Goal: Task Accomplishment & Management: Manage account settings

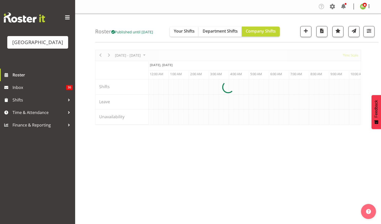
select select "shiftH"
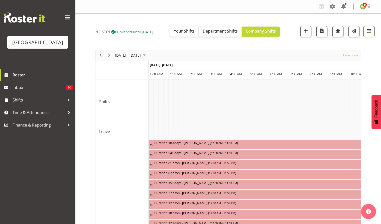
drag, startPoint x: 371, startPoint y: 36, endPoint x: 369, endPoint y: 34, distance: 3.0
click at [370, 35] on button "button" at bounding box center [369, 31] width 11 height 11
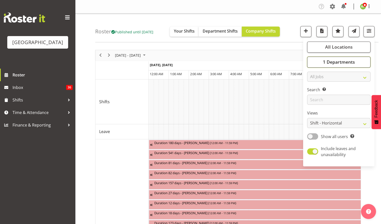
click at [339, 61] on span "1 Departments" at bounding box center [339, 62] width 32 height 6
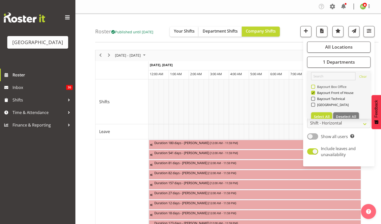
click at [317, 87] on span "Baycourt Box Office" at bounding box center [331, 87] width 32 height 4
click at [315, 87] on input "Baycourt Box Office" at bounding box center [312, 86] width 3 height 3
checkbox input "true"
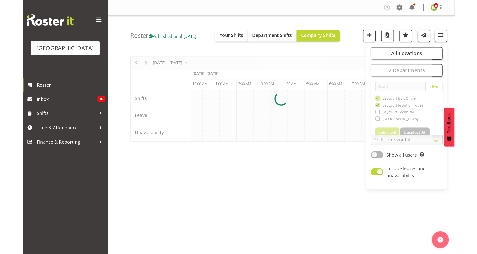
scroll to position [0, 1444]
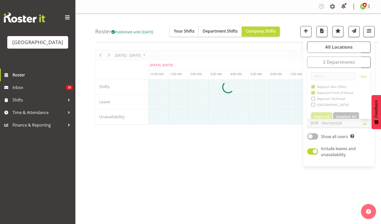
click at [296, 23] on div "Roster Published until Oct 26, 2025 Your Shifts Department Shifts Company Shift…" at bounding box center [236, 28] width 283 height 29
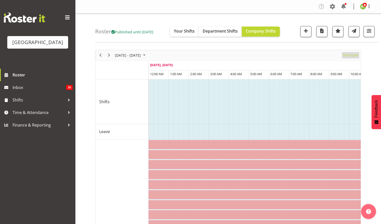
click at [354, 56] on span "Time Scale" at bounding box center [350, 55] width 17 height 6
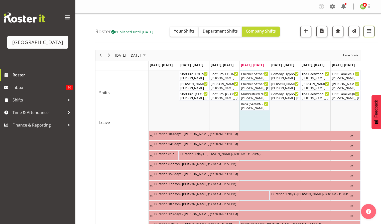
click at [369, 33] on span "button" at bounding box center [369, 31] width 7 height 7
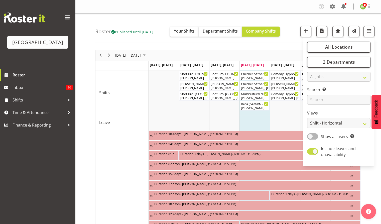
click at [317, 151] on span at bounding box center [312, 151] width 11 height 6
click at [311, 151] on input "Include leaves and unavailability" at bounding box center [308, 151] width 3 height 3
checkbox input "false"
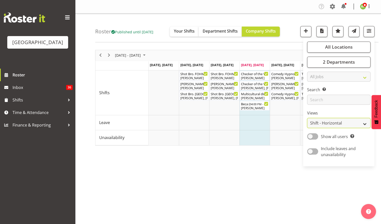
click at [346, 123] on select "Staff Role Shift - Horizontal Shift - Vertical Staff - Location" at bounding box center [338, 123] width 63 height 10
select select "staff"
click at [307, 118] on select "Staff Role Shift - Horizontal Shift - Vertical Staff - Location" at bounding box center [338, 123] width 63 height 10
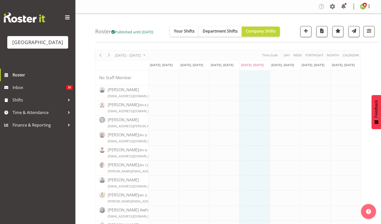
click at [365, 35] on button "button" at bounding box center [369, 31] width 11 height 11
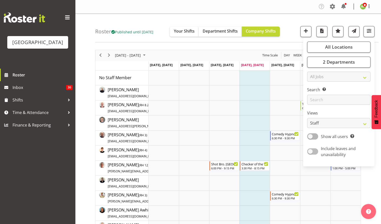
click at [319, 153] on span "Include leaves and unavailability" at bounding box center [343, 152] width 50 height 12
click at [311, 153] on input "Include leaves and unavailability" at bounding box center [308, 151] width 3 height 3
checkbox input "true"
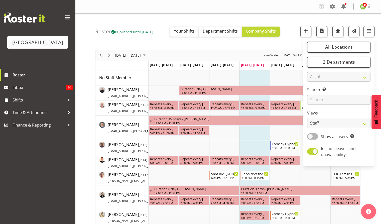
click at [297, 24] on div "Roster Published until Oct 26, 2025 Your Shifts Department Shifts Company Shift…" at bounding box center [236, 28] width 283 height 29
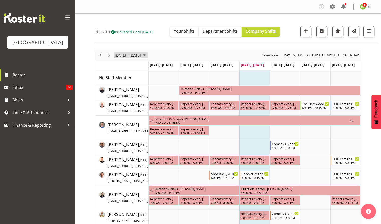
click at [137, 55] on span "October 06 - 12, 2025" at bounding box center [128, 55] width 27 height 6
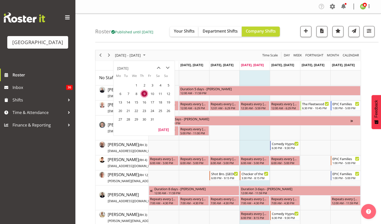
click at [119, 120] on span "27" at bounding box center [121, 120] width 8 height 8
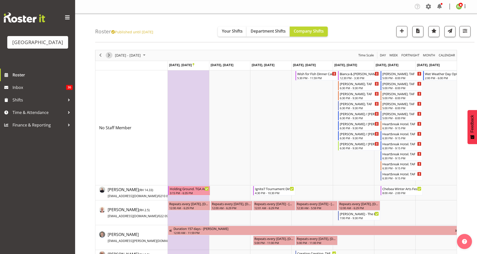
click at [110, 54] on span "Next" at bounding box center [109, 55] width 6 height 6
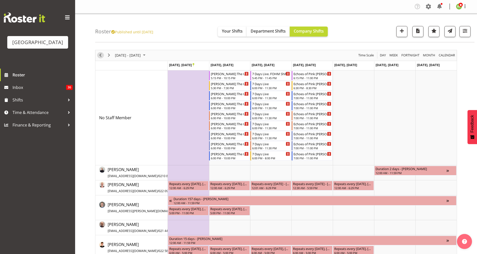
click at [100, 56] on span "Previous" at bounding box center [101, 55] width 6 height 6
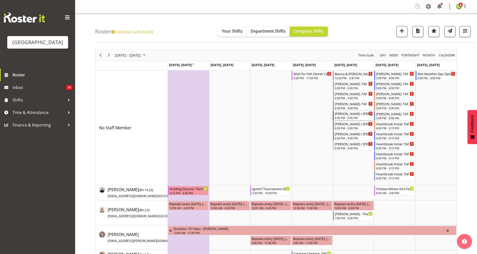
click at [342, 117] on div "6:30 PM - 9:30 PM" at bounding box center [354, 118] width 38 height 4
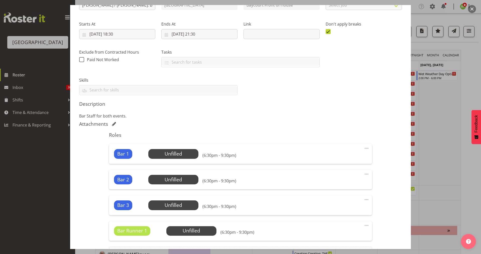
scroll to position [67, 0]
click at [182, 155] on span "Select Employee" at bounding box center [173, 153] width 37 height 7
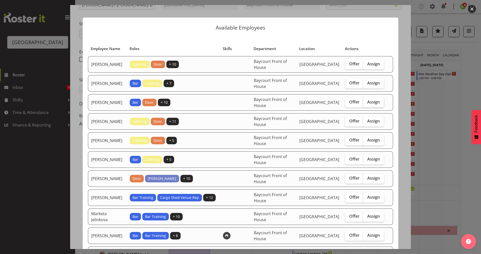
click at [367, 105] on span "Assign" at bounding box center [373, 102] width 13 height 5
click at [367, 104] on input "Assign" at bounding box center [364, 102] width 3 height 3
checkbox input "true"
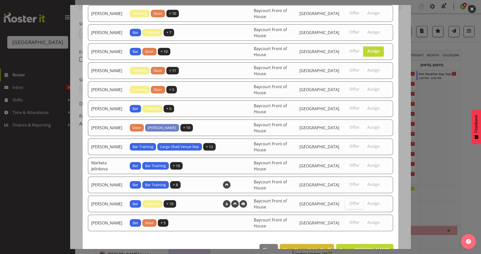
scroll to position [70, 0]
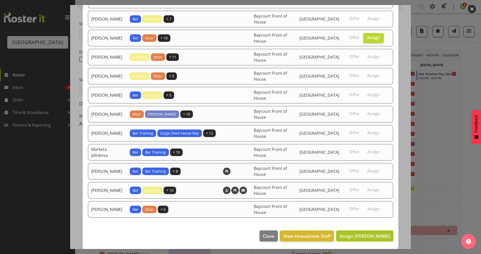
click at [353, 224] on span "Assign Chris Darlington" at bounding box center [365, 236] width 51 height 7
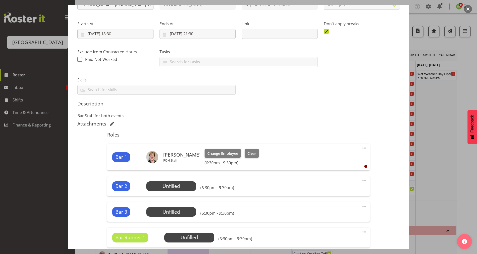
click at [166, 180] on div "Bar 2 Unfilled Select Employee (6:30pm - 9:30pm) Edit Cover Role Delete" at bounding box center [238, 186] width 263 height 20
click at [168, 187] on span "Select Employee" at bounding box center [171, 186] width 37 height 7
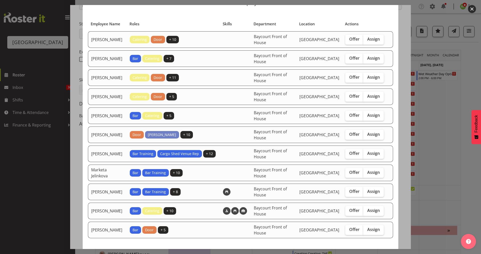
scroll to position [33, 0]
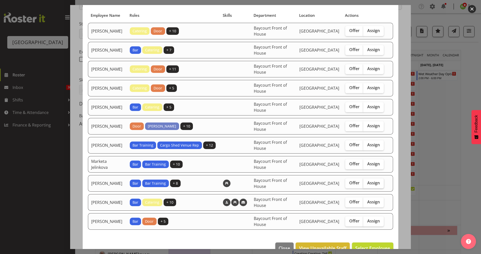
click at [374, 185] on span "Assign" at bounding box center [373, 182] width 13 height 5
click at [367, 185] on input "Assign" at bounding box center [364, 182] width 3 height 3
checkbox input "true"
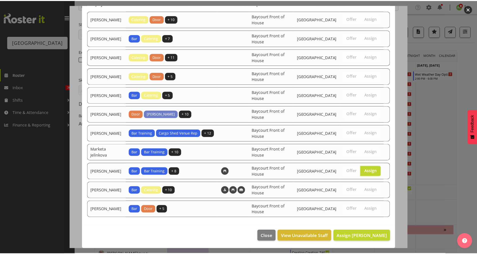
scroll to position [51, 0]
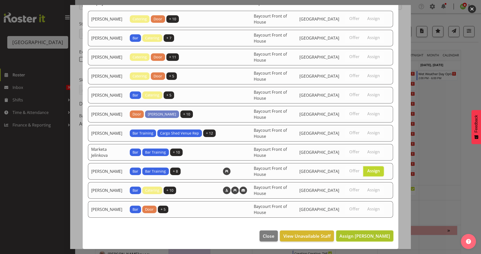
click at [363, 224] on span "Assign Renée Hewitt" at bounding box center [365, 236] width 51 height 6
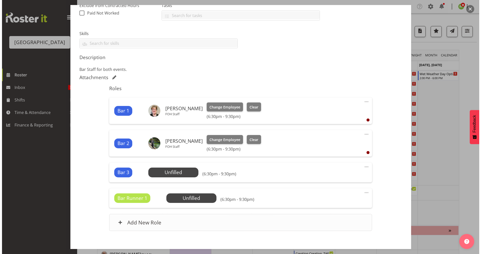
scroll to position [140, 0]
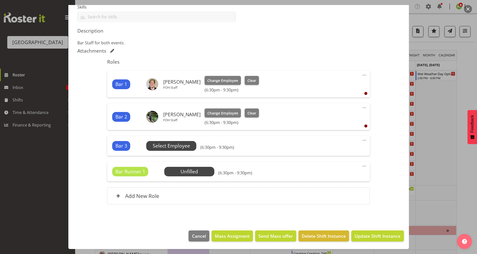
click at [174, 144] on span "Select Employee" at bounding box center [171, 145] width 37 height 7
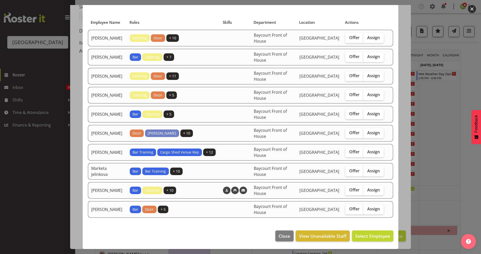
scroll to position [0, 0]
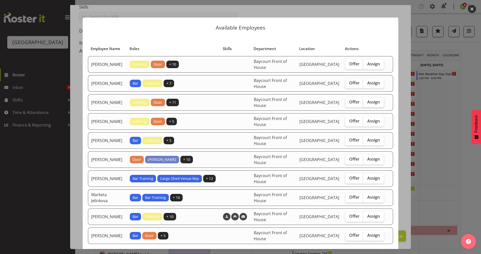
click at [369, 105] on span "Assign" at bounding box center [373, 102] width 13 height 5
click at [367, 104] on input "Assign" at bounding box center [364, 102] width 3 height 3
checkbox input "true"
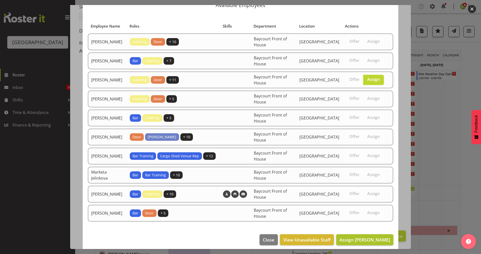
scroll to position [32, 0]
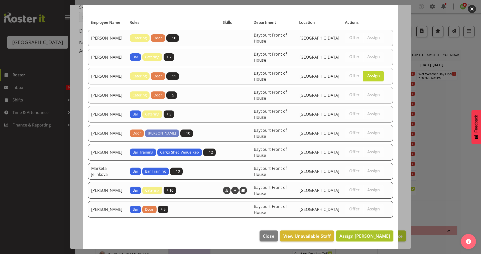
click at [366, 224] on span "Assign Emma Johns" at bounding box center [365, 236] width 51 height 6
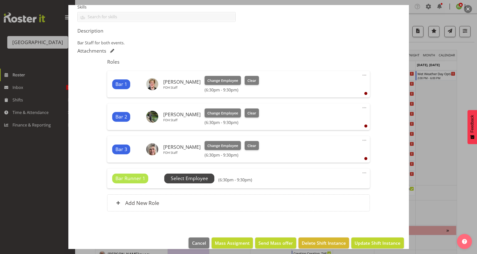
click at [199, 174] on span "Select Employee" at bounding box center [189, 179] width 50 height 10
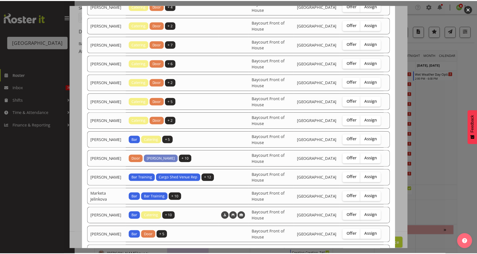
scroll to position [146, 0]
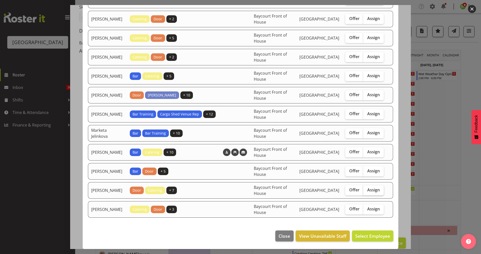
click at [369, 187] on span "Assign" at bounding box center [373, 189] width 13 height 5
click at [367, 188] on input "Assign" at bounding box center [364, 189] width 3 height 3
checkbox input "true"
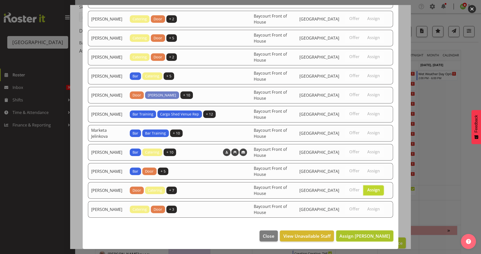
click at [360, 224] on button "Assign Ruby Grace" at bounding box center [364, 236] width 57 height 11
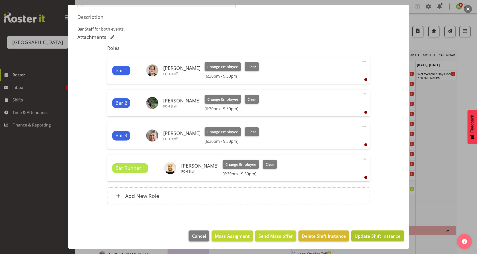
click at [364, 224] on span "Update Shift Instance" at bounding box center [378, 236] width 46 height 7
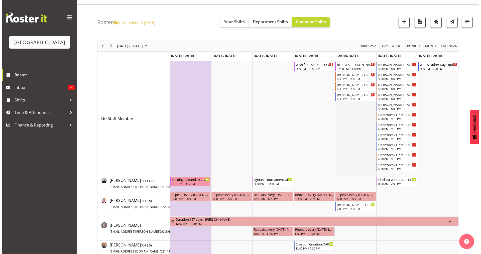
scroll to position [0, 0]
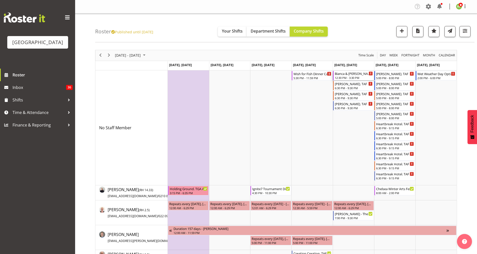
click at [348, 74] on div "Bianca & Tim wedding" at bounding box center [354, 73] width 38 height 5
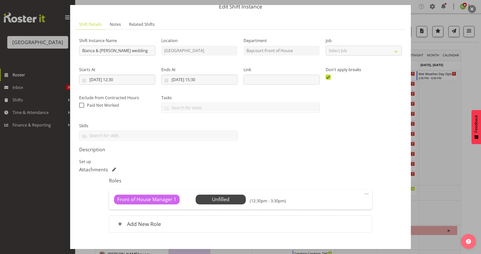
scroll to position [49, 0]
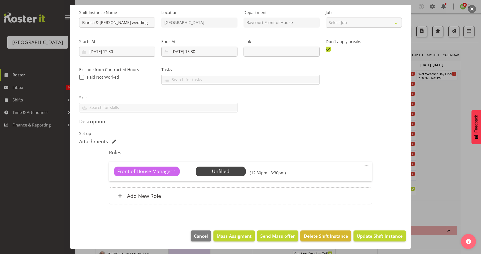
click at [381, 8] on button "button" at bounding box center [472, 9] width 8 height 8
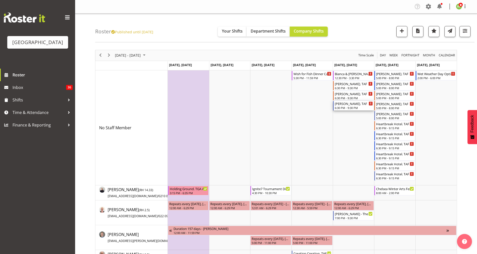
click at [341, 106] on div "6:30 PM - 9:30 PM" at bounding box center [354, 108] width 38 height 4
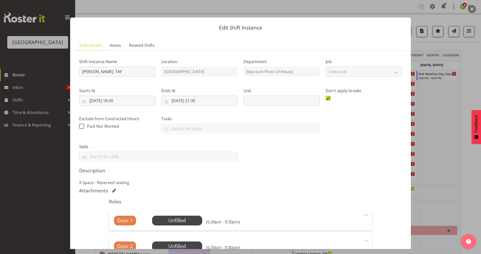
scroll to position [101, 0]
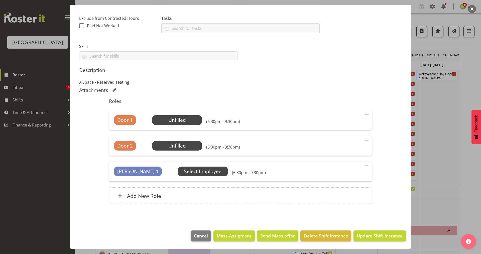
click at [184, 172] on span "Select Employee" at bounding box center [202, 171] width 37 height 7
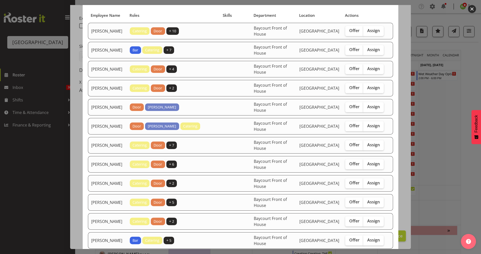
scroll to position [0, 0]
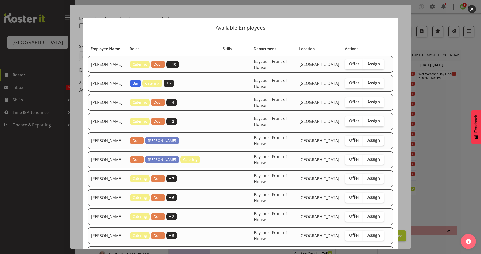
click at [375, 143] on span "Assign" at bounding box center [373, 140] width 13 height 5
click at [367, 142] on input "Assign" at bounding box center [364, 140] width 3 height 3
checkbox input "true"
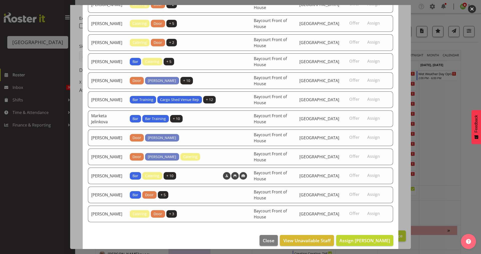
scroll to position [223, 0]
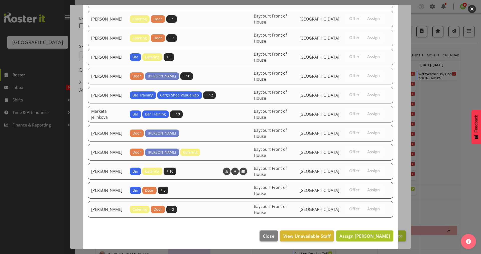
click at [365, 224] on span "Assign Ciska Vogelzang" at bounding box center [365, 236] width 51 height 6
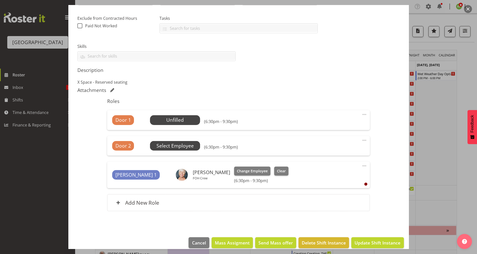
click at [171, 145] on span "Select Employee" at bounding box center [175, 145] width 37 height 7
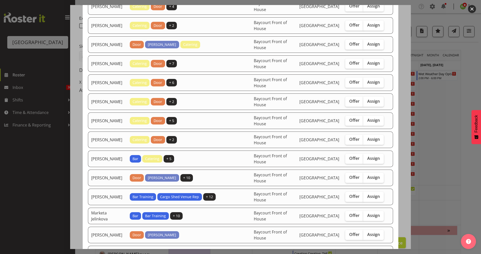
scroll to position [204, 0]
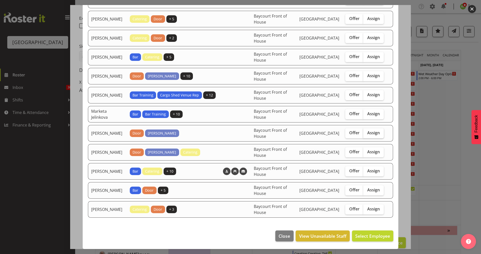
click at [368, 132] on span "Assign" at bounding box center [373, 132] width 13 height 5
click at [367, 132] on input "Assign" at bounding box center [364, 132] width 3 height 3
checkbox input "true"
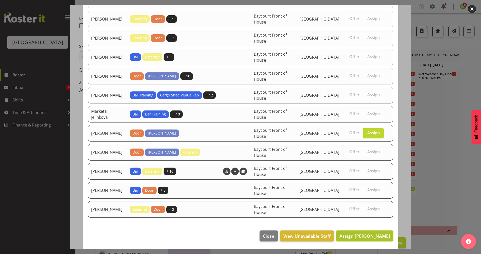
click at [362, 224] on span "Assign Max Allan" at bounding box center [365, 236] width 51 height 6
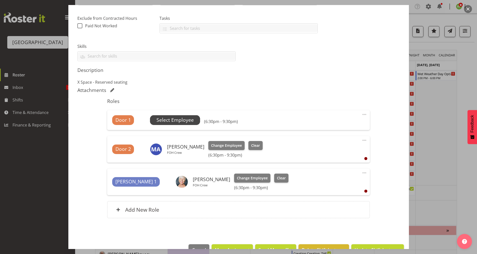
click at [172, 118] on span "Select Employee" at bounding box center [175, 120] width 37 height 7
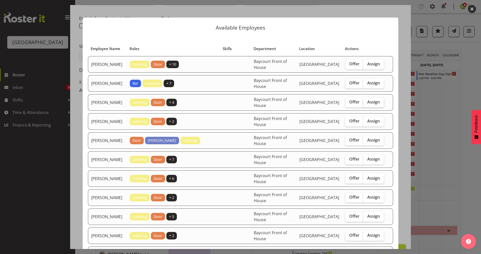
click at [368, 105] on span "Assign" at bounding box center [373, 102] width 13 height 5
click at [367, 104] on input "Assign" at bounding box center [364, 102] width 3 height 3
checkbox input "true"
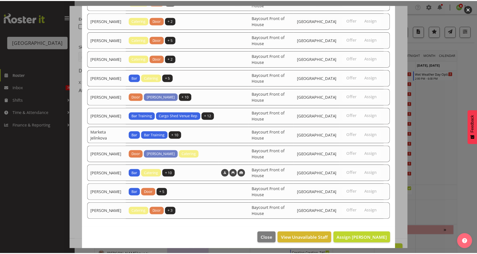
scroll to position [184, 0]
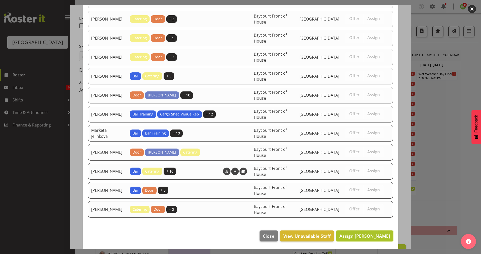
click at [363, 224] on span "Assign Amanda Clark" at bounding box center [365, 236] width 51 height 6
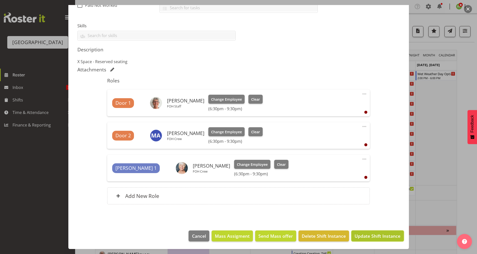
click at [373, 224] on span "Update Shift Instance" at bounding box center [378, 236] width 46 height 7
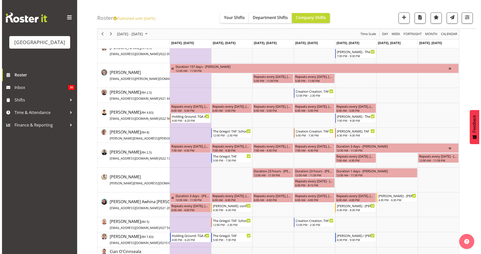
scroll to position [167, 0]
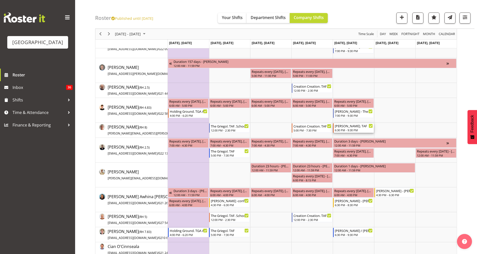
click at [354, 128] on div "[PERSON_NAME]. TAF" at bounding box center [354, 125] width 38 height 5
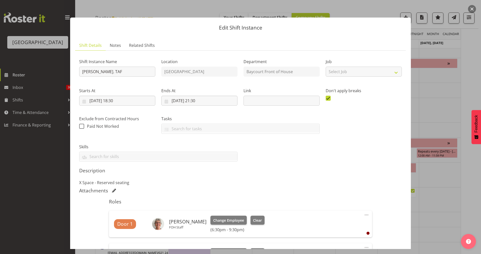
scroll to position [100, 0]
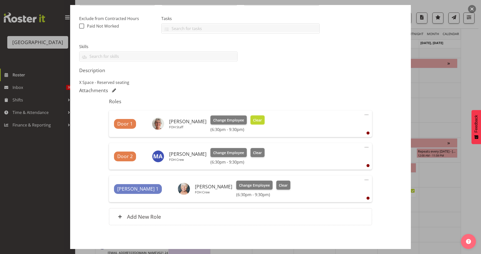
click at [253, 120] on span "Clear" at bounding box center [257, 121] width 9 height 6
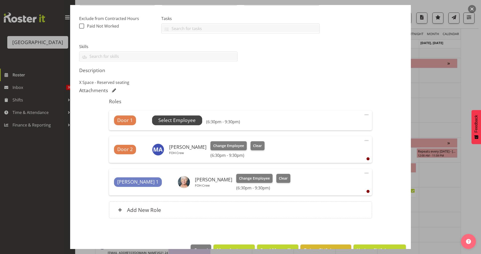
click at [173, 121] on span "Select Employee" at bounding box center [176, 120] width 37 height 7
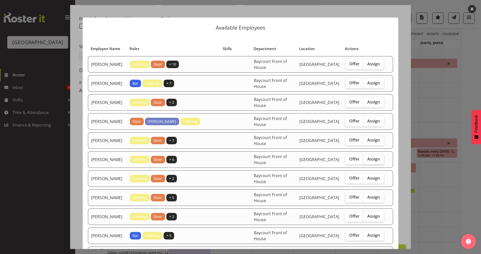
click at [375, 162] on span "Assign" at bounding box center [373, 159] width 13 height 5
click at [367, 161] on input "Assign" at bounding box center [364, 159] width 3 height 3
checkbox input "true"
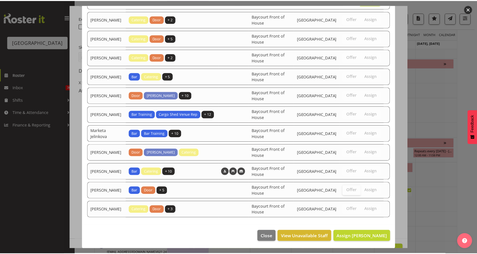
scroll to position [165, 0]
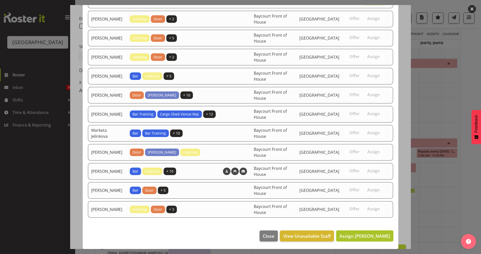
click at [355, 224] on span "Assign Jacinta Derriman" at bounding box center [365, 236] width 51 height 6
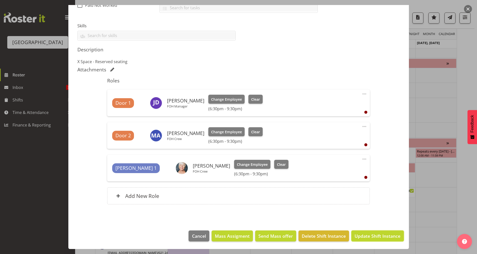
click at [366, 224] on span "Update Shift Instance" at bounding box center [378, 236] width 46 height 7
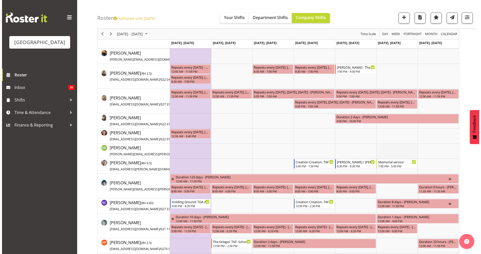
scroll to position [434, 0]
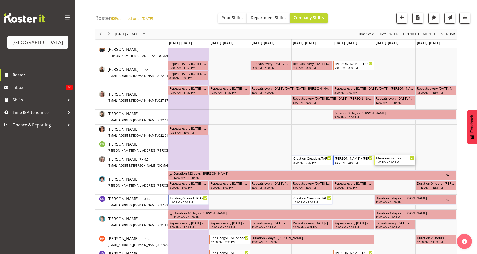
click at [381, 160] on div "Memorial service 1:00 PM - 5:00 PM" at bounding box center [395, 160] width 38 height 10
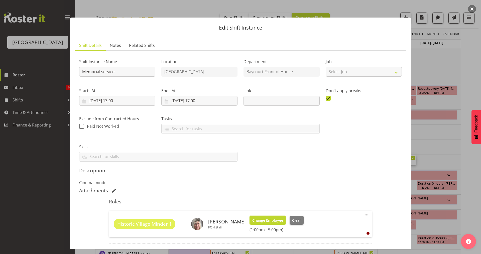
click at [262, 222] on span "Change Employee" at bounding box center [267, 221] width 31 height 6
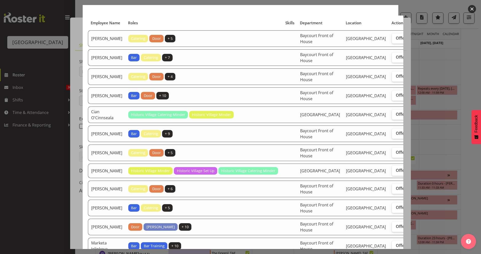
scroll to position [0, 0]
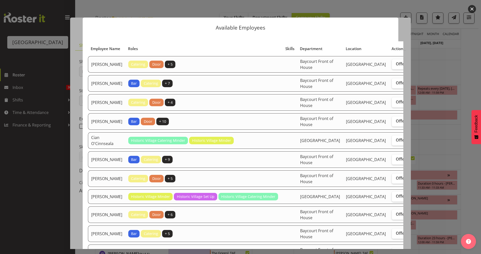
click at [381, 66] on span "Assign" at bounding box center [420, 63] width 13 height 5
click at [381, 66] on input "Assign" at bounding box center [411, 63] width 3 height 3
checkbox input "true"
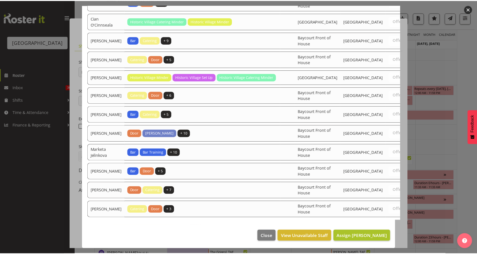
scroll to position [284, 0]
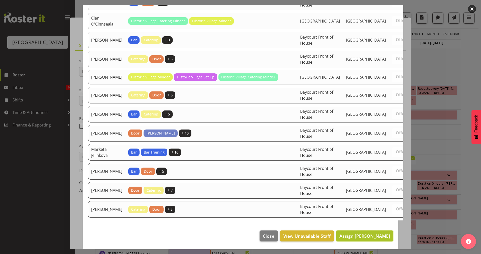
click at [364, 224] on span "Assign Aiddie Carnihan" at bounding box center [365, 236] width 51 height 6
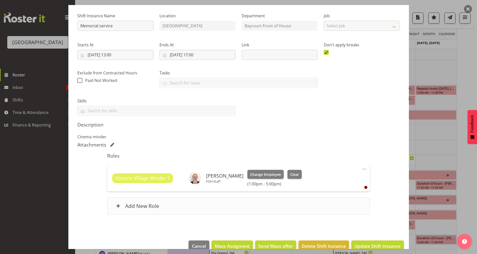
scroll to position [56, 0]
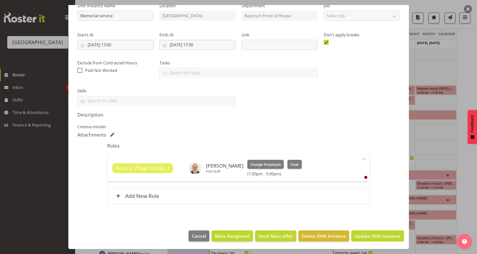
click at [366, 224] on button "Update Shift Instance" at bounding box center [378, 236] width 52 height 11
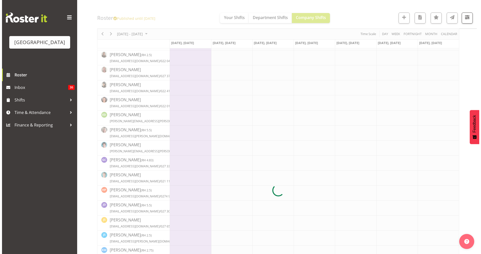
scroll to position [0, 0]
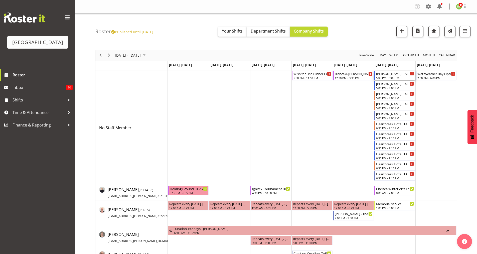
click at [381, 74] on div "Nicola Cheeseman. TAF" at bounding box center [395, 73] width 38 height 5
click at [0, 0] on div at bounding box center [0, 0] width 0 height 0
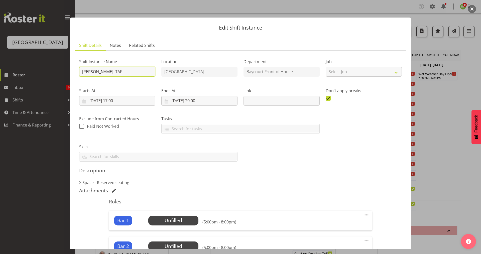
drag, startPoint x: 83, startPoint y: 71, endPoint x: 116, endPoint y: 72, distance: 33.6
click at [116, 72] on input "Nicola Cheeseman. TAF" at bounding box center [117, 72] width 76 height 10
click at [381, 9] on button "button" at bounding box center [472, 9] width 8 height 8
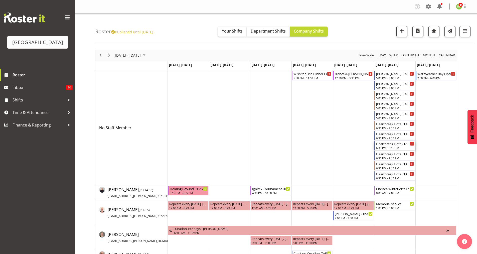
click at [381, 146] on div "Heartbreak Hotel. TAF" at bounding box center [395, 143] width 38 height 5
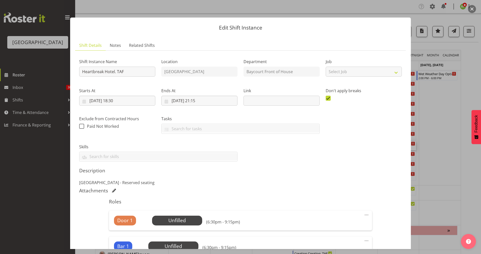
drag, startPoint x: 471, startPoint y: 9, endPoint x: 469, endPoint y: 12, distance: 3.9
click at [381, 9] on button "button" at bounding box center [472, 9] width 8 height 8
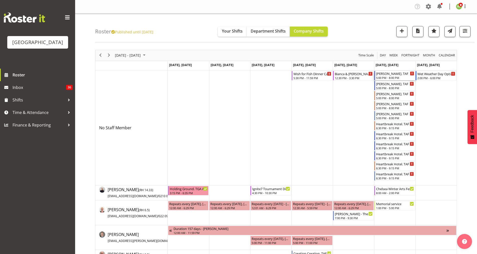
click at [381, 75] on div "Nicola Cheeseman. TAF" at bounding box center [395, 73] width 38 height 5
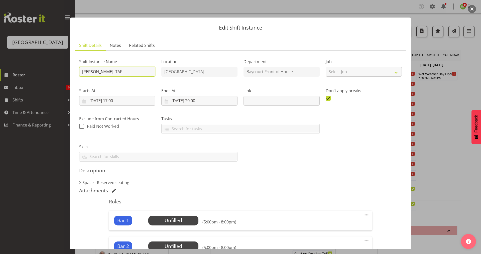
drag, startPoint x: 117, startPoint y: 72, endPoint x: 86, endPoint y: 72, distance: 30.8
click at [80, 74] on input "[PERSON_NAME]. TAF" at bounding box center [117, 72] width 76 height 10
click at [381, 10] on button "button" at bounding box center [472, 9] width 8 height 8
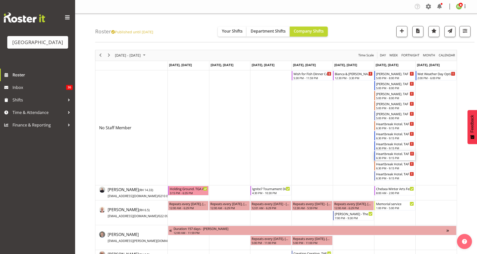
click at [381, 155] on div "Heartbreak Hotel. TAF" at bounding box center [395, 153] width 38 height 5
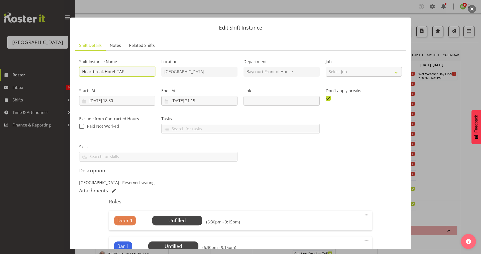
drag, startPoint x: 114, startPoint y: 71, endPoint x: 82, endPoint y: 71, distance: 32.3
click at [82, 71] on input "Heartbreak Hotel. TAF" at bounding box center [117, 72] width 76 height 10
click at [381, 10] on button "button" at bounding box center [472, 9] width 8 height 8
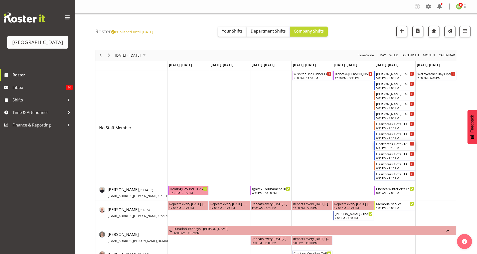
click at [378, 150] on div "Heartbreak Hotel. TAF 6:30 PM - 9:15 PM" at bounding box center [395, 146] width 41 height 10
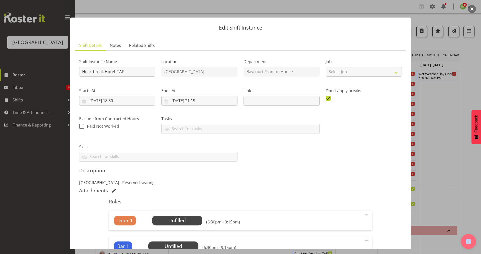
drag, startPoint x: 474, startPoint y: 10, endPoint x: 473, endPoint y: 13, distance: 3.3
click at [381, 10] on button "button" at bounding box center [472, 9] width 8 height 8
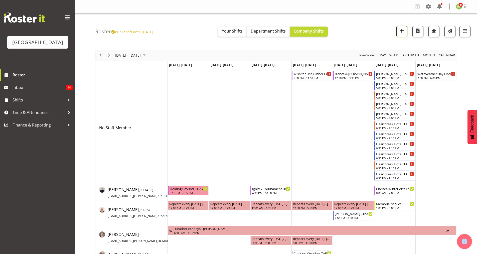
click at [381, 31] on span "button" at bounding box center [402, 31] width 7 height 7
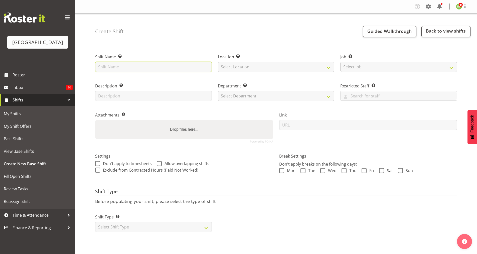
paste input "Nicola Cheeseman / Heartbreak Hotel Bar Shift"
type input "Nicola Cheeseman / Heartbreak Hotel Bar Shift"
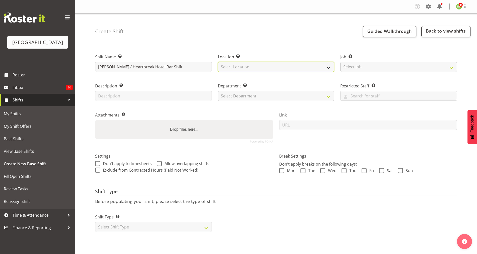
drag, startPoint x: 249, startPoint y: 65, endPoint x: 247, endPoint y: 70, distance: 5.6
click at [249, 65] on select "Select Location [GEOGRAPHIC_DATA] [GEOGRAPHIC_DATA]" at bounding box center [276, 67] width 117 height 10
select select "1115"
click at [218, 62] on select "Select Location [GEOGRAPHIC_DATA] [GEOGRAPHIC_DATA]" at bounding box center [276, 67] width 117 height 10
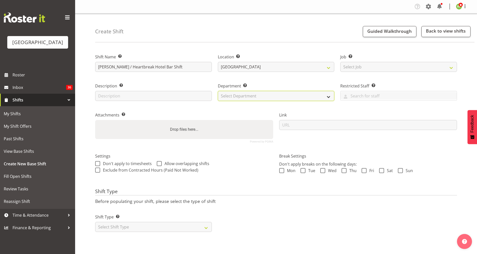
drag, startPoint x: 240, startPoint y: 91, endPoint x: 239, endPoint y: 100, distance: 9.0
click at [240, 91] on select "Select Department [GEOGRAPHIC_DATA] [GEOGRAPHIC_DATA]" at bounding box center [276, 96] width 117 height 10
select select "791"
click at [218, 91] on select "Select Department [GEOGRAPHIC_DATA] [GEOGRAPHIC_DATA]" at bounding box center [276, 96] width 117 height 10
click at [103, 99] on input "text" at bounding box center [153, 96] width 117 height 10
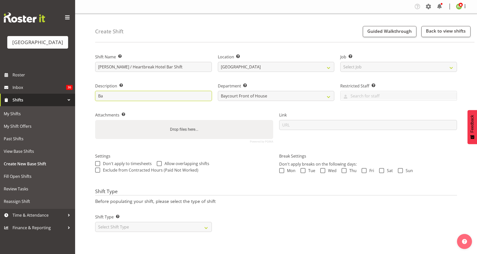
type input "B"
type input "H"
click at [104, 93] on input "text" at bounding box center [153, 96] width 117 height 10
type input "Nico"
click at [448, 32] on link "Back to view shifts" at bounding box center [446, 31] width 49 height 11
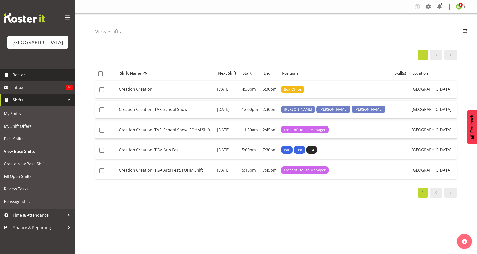
click at [17, 79] on span "Roster" at bounding box center [43, 75] width 60 height 8
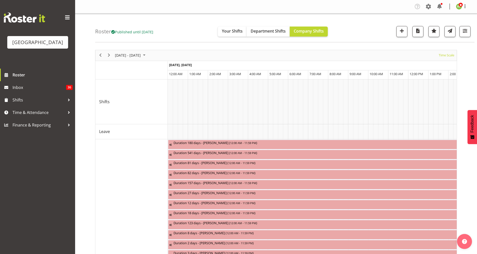
click at [136, 60] on div "October 06 - 12, 2025" at bounding box center [130, 55] width 35 height 11
click at [119, 120] on span "27" at bounding box center [121, 120] width 8 height 8
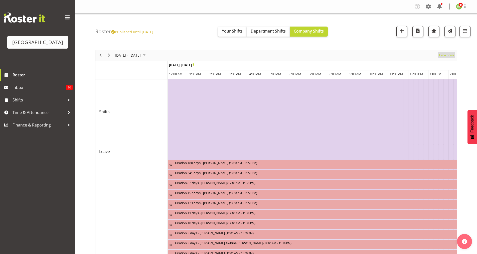
click at [447, 56] on span "Time Scale" at bounding box center [447, 55] width 17 height 6
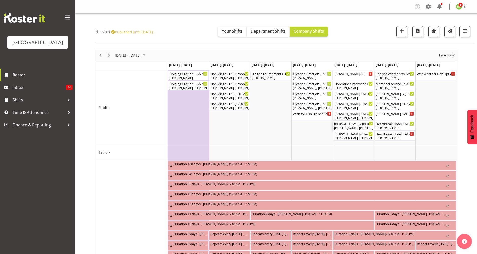
click at [344, 125] on div "Nicola Cheeseman / Hayley Sproull. Bar Shift ( 06:30 PM - 09:30 PM )" at bounding box center [353, 123] width 39 height 5
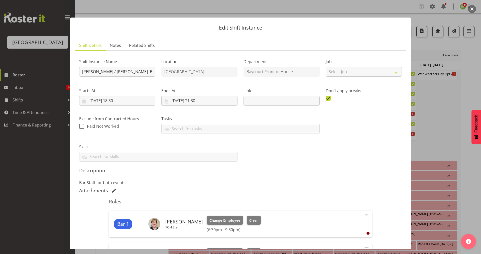
drag, startPoint x: 132, startPoint y: 184, endPoint x: 76, endPoint y: 184, distance: 55.4
click at [76, 184] on section "Shift Instance Name Nicola Cheeseman / Hayley Sproull. Bar Shift Location Bayco…" at bounding box center [240, 210] width 331 height 318
copy p "Bar Staff for both events."
click at [474, 8] on button "button" at bounding box center [472, 9] width 8 height 8
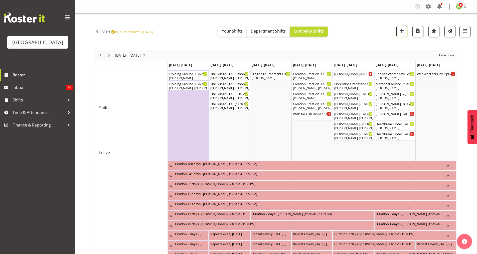
drag, startPoint x: 403, startPoint y: 33, endPoint x: 400, endPoint y: 35, distance: 4.1
click at [403, 33] on span "button" at bounding box center [402, 31] width 7 height 7
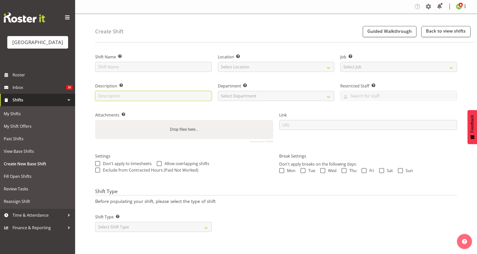
click at [104, 97] on input "text" at bounding box center [153, 96] width 117 height 10
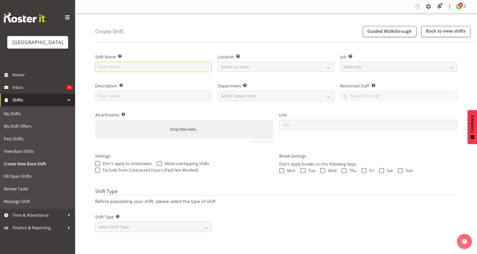
click at [101, 65] on input "text" at bounding box center [153, 67] width 117 height 10
paste input "Bar Staff for both events."
type input "Bar Staff for both events."
drag, startPoint x: 141, startPoint y: 69, endPoint x: 84, endPoint y: 76, distance: 56.6
click at [84, 76] on div "Create Shift Guided Walkthrough Back to view shifts Shift Name Enter a name for…" at bounding box center [276, 130] width 402 height 233
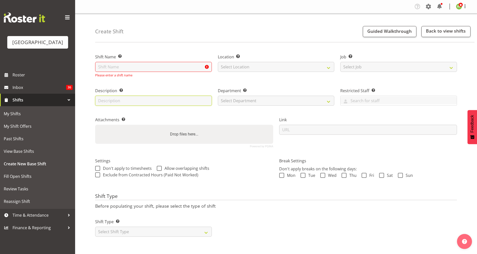
drag, startPoint x: 106, startPoint y: 94, endPoint x: 100, endPoint y: 102, distance: 10.0
click at [100, 102] on input "text" at bounding box center [153, 101] width 117 height 10
paste input "Bar Staff for both events."
type input "Bar Staff for both events."
click at [104, 66] on input "text" at bounding box center [153, 67] width 117 height 10
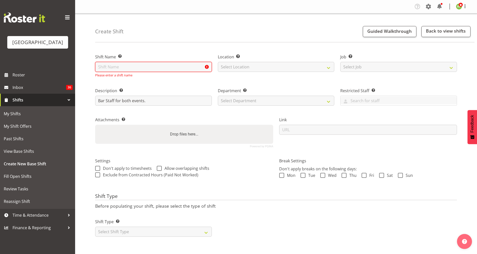
paste input "[PERSON_NAME] / Heartbreak Hotel Bar Shift"
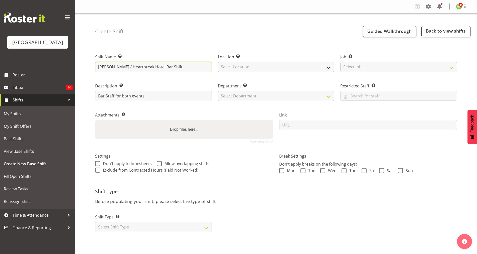
type input "[PERSON_NAME] / Heartbreak Hotel Bar Shift"
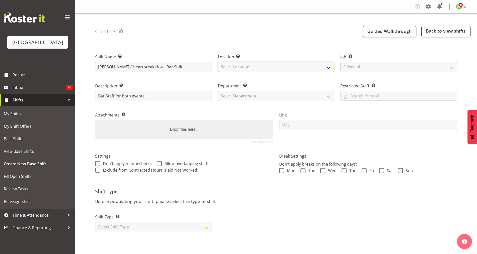
click at [262, 64] on select "Select Location Baycourt Community and Arts Centre Cargo Shed Historic Village" at bounding box center [276, 67] width 117 height 10
select select "1115"
click at [218, 62] on select "Select Location Baycourt Community and Arts Centre Cargo Shed Historic Village" at bounding box center [276, 67] width 117 height 10
click at [250, 90] on div "Department Set the department that the shift relates to. Select Department Bayc…" at bounding box center [276, 92] width 117 height 18
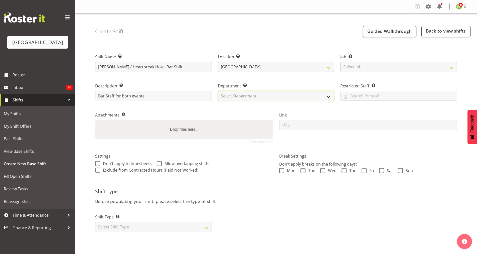
click at [249, 96] on select "Select Department Baycourt Box Office Baycourt Front of House Baycourt Technica…" at bounding box center [276, 96] width 117 height 10
select select "791"
click at [218, 91] on select "Select Department Baycourt Box Office Baycourt Front of House Baycourt Technica…" at bounding box center [276, 96] width 117 height 10
click at [283, 172] on span at bounding box center [281, 170] width 5 height 5
click at [283, 172] on input "Mon" at bounding box center [280, 170] width 3 height 3
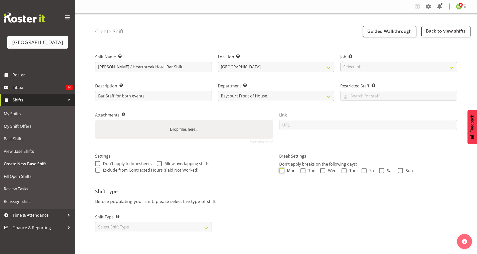
checkbox input "true"
drag, startPoint x: 303, startPoint y: 171, endPoint x: 308, endPoint y: 174, distance: 5.6
click at [303, 172] on span at bounding box center [303, 170] width 5 height 5
click at [303, 172] on input "Tue" at bounding box center [302, 170] width 3 height 3
checkbox input "true"
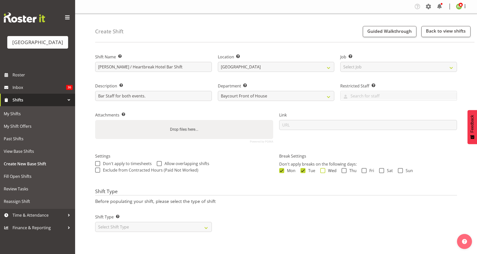
drag, startPoint x: 319, startPoint y: 172, endPoint x: 323, endPoint y: 172, distance: 3.8
click at [320, 172] on div "Mon Tue Wed Thu Fri Sat Sun" at bounding box center [368, 171] width 178 height 7
drag, startPoint x: 323, startPoint y: 171, endPoint x: 334, endPoint y: 171, distance: 10.3
click at [324, 171] on span at bounding box center [323, 170] width 5 height 5
click at [324, 171] on input "Wed" at bounding box center [322, 170] width 3 height 3
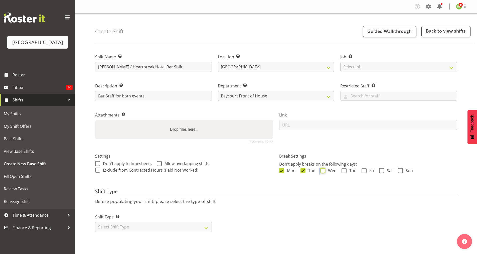
checkbox input "true"
drag, startPoint x: 342, startPoint y: 168, endPoint x: 351, endPoint y: 170, distance: 9.7
click at [343, 168] on div "Don't apply breaks on the following days: Mon Tue Wed Thu Fri Sat Sun" at bounding box center [368, 168] width 178 height 14
drag, startPoint x: 345, startPoint y: 170, endPoint x: 349, endPoint y: 172, distance: 4.0
click at [346, 170] on span at bounding box center [344, 170] width 5 height 5
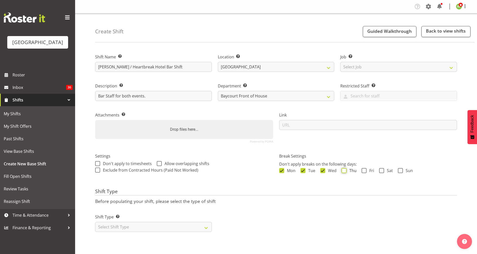
click at [345, 170] on input "Thu" at bounding box center [343, 170] width 3 height 3
checkbox input "true"
click at [367, 172] on label "Fri" at bounding box center [368, 170] width 13 height 5
click at [365, 172] on input "Fri" at bounding box center [363, 170] width 3 height 3
checkbox input "true"
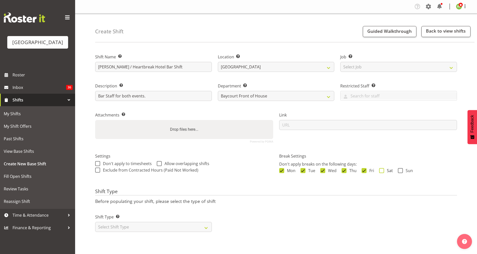
click at [384, 170] on label "Sat" at bounding box center [386, 170] width 14 height 5
click at [383, 170] on input "Sat" at bounding box center [380, 170] width 3 height 3
checkbox input "true"
click at [401, 171] on span at bounding box center [400, 170] width 5 height 5
click at [401, 171] on input "Sun" at bounding box center [399, 170] width 3 height 3
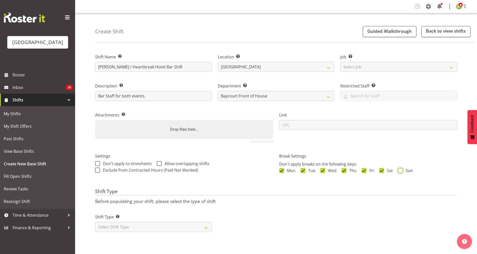
checkbox input "true"
drag, startPoint x: 139, startPoint y: 227, endPoint x: 139, endPoint y: 230, distance: 3.0
click at [139, 227] on select "Select Shift Type One Off Shift Recurring Shift Rotating Shift" at bounding box center [153, 227] width 117 height 10
click at [116, 228] on select "Select Shift Type One Off Shift Recurring Shift Rotating Shift" at bounding box center [153, 227] width 117 height 10
select select "one_off"
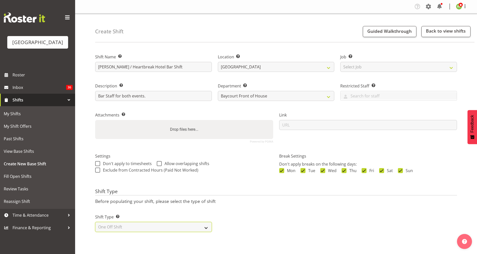
click at [95, 222] on select "Select Shift Type One Off Shift Recurring Shift Rotating Shift" at bounding box center [153, 227] width 117 height 10
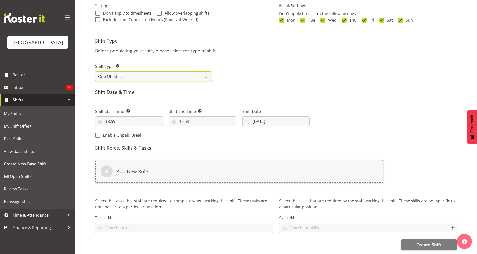
scroll to position [154, 0]
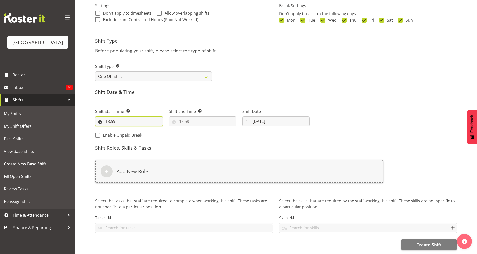
click at [114, 118] on input "18:59" at bounding box center [129, 122] width 68 height 10
click at [128, 133] on select "00 01 02 03 04 05 06 07 08 09 10 11 12 13 14 15 16 17 18 19 20 21 22 23" at bounding box center [129, 135] width 11 height 10
select select "17"
click at [124, 130] on select "00 01 02 03 04 05 06 07 08 09 10 11 12 13 14 15 16 17 18 19 20 21 22 23" at bounding box center [129, 135] width 11 height 10
type input "17:59"
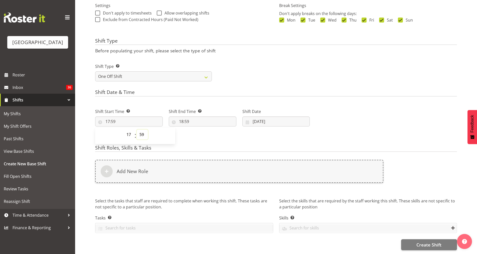
click at [144, 133] on select "00 01 02 03 04 05 06 07 08 09 10 11 12 13 14 15 16 17 18 19 20 21 22 23 24 25 2…" at bounding box center [142, 135] width 11 height 10
select select "0"
type input "17:00"
click at [184, 118] on input "18:59" at bounding box center [203, 122] width 68 height 10
click at [200, 131] on select "00 01 02 03 04 05 06 07 08 09 10 11 12 13 14 15 16 17 18 19 20 21 22 23" at bounding box center [203, 135] width 11 height 10
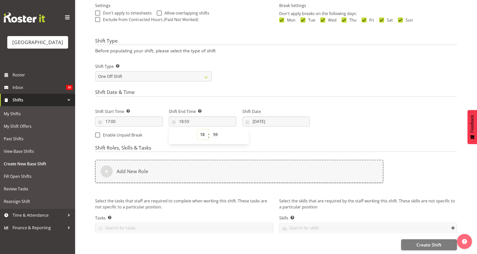
select select "21"
click at [198, 130] on select "00 01 02 03 04 05 06 07 08 09 10 11 12 13 14 15 16 17 18 19 20 21 22 23" at bounding box center [203, 135] width 11 height 10
type input "21:59"
click at [215, 132] on select "00 01 02 03 04 05 06 07 08 09 10 11 12 13 14 15 16 17 18 19 20 21 22 23 24 25 2…" at bounding box center [216, 135] width 11 height 10
select select "15"
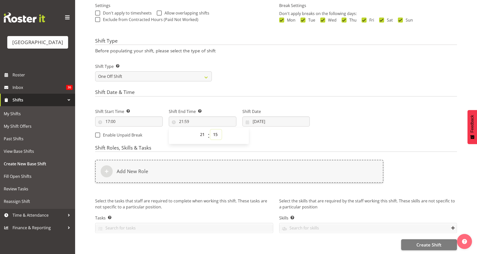
click at [211, 130] on select "00 01 02 03 04 05 06 07 08 09 10 11 12 13 14 15 16 17 18 19 20 21 22 23 24 25 2…" at bounding box center [216, 135] width 11 height 10
type input "21:15"
click at [269, 138] on div "Shift Start Time Set the time of the day you wish this shift to start 17:00 00 …" at bounding box center [202, 122] width 221 height 41
click at [268, 119] on input "09/10/2025" at bounding box center [277, 122] width 68 height 10
click at [303, 198] on span "31" at bounding box center [303, 200] width 4 height 5
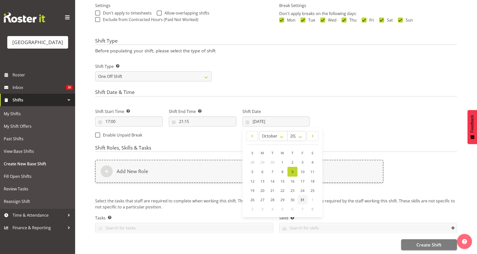
type input "31/10/2025"
click at [307, 138] on div "Shift Start Time Set the time of the day you wish this shift to start 17:00 00 …" at bounding box center [202, 122] width 221 height 41
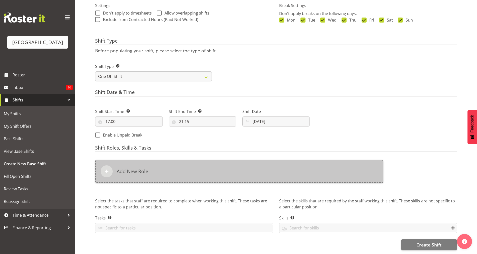
click at [115, 167] on div "Add New Role" at bounding box center [239, 171] width 289 height 23
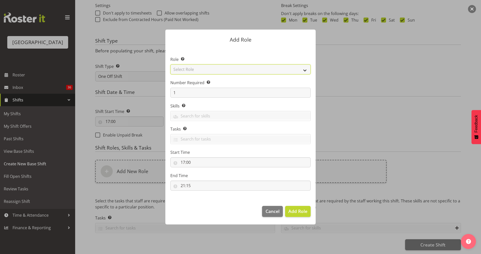
click at [300, 67] on select "Select Role Audio Bar Bar Runner Bar Training Box Office Cargo Shed Venue Rep C…" at bounding box center [240, 69] width 140 height 10
select select "1293"
click at [170, 64] on select "Select Role Audio Bar Bar Runner Bar Training Box Office Cargo Shed Venue Rep C…" at bounding box center [240, 69] width 140 height 10
drag, startPoint x: 180, startPoint y: 97, endPoint x: 172, endPoint y: 98, distance: 8.2
click at [172, 98] on section "Role Select the role you wish to add to the shift. Audio Bar Bar Runner Bar Tra…" at bounding box center [240, 123] width 150 height 153
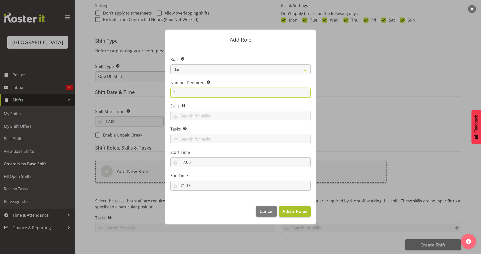
type input "2"
click at [294, 210] on span "Add 2 Roles" at bounding box center [294, 211] width 25 height 6
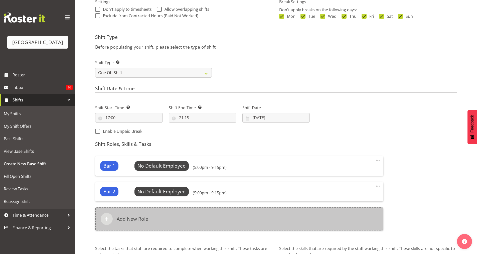
click at [131, 216] on h6 "Add New Role" at bounding box center [133, 219] width 32 height 6
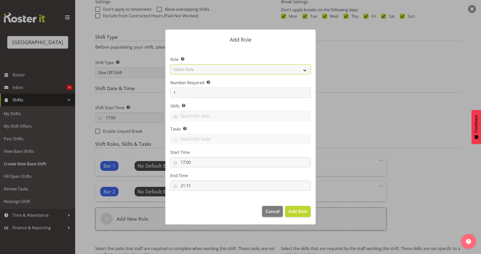
click at [306, 70] on select "Select Role Audio Bar Bar Runner Bar Training Box Office Cargo Shed Venue Rep C…" at bounding box center [240, 69] width 140 height 10
select select "1411"
click at [170, 64] on select "Select Role Audio Bar Bar Runner Bar Training Box Office Cargo Shed Venue Rep C…" at bounding box center [240, 69] width 140 height 10
click at [300, 210] on span "Add Role" at bounding box center [298, 211] width 19 height 6
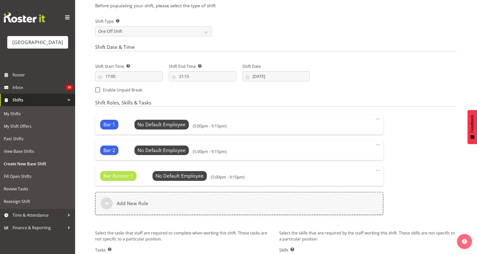
scroll to position [231, 0]
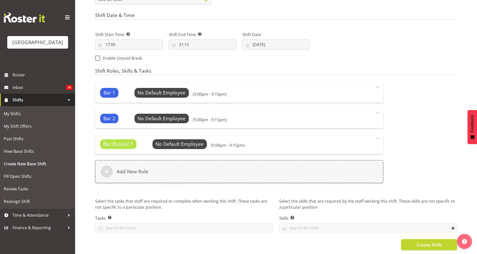
click at [416, 241] on button "Create Shift" at bounding box center [430, 244] width 56 height 11
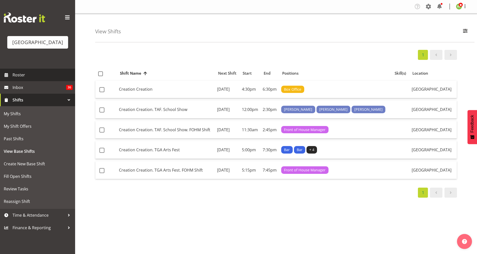
click at [22, 79] on span "Roster" at bounding box center [43, 75] width 60 height 8
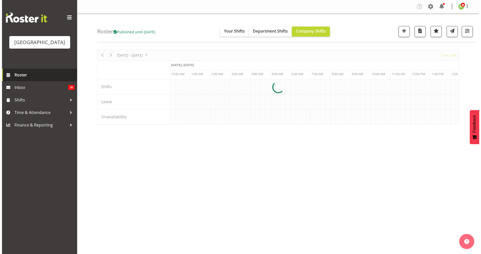
scroll to position [0, 1444]
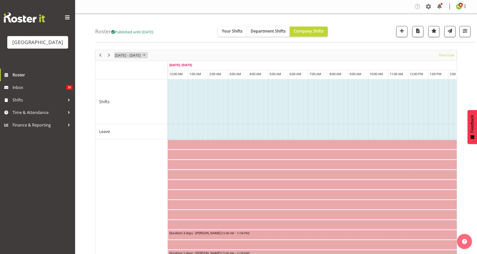
click at [129, 53] on span "[DATE] - [DATE]" at bounding box center [128, 55] width 27 height 6
click at [120, 120] on span "27" at bounding box center [121, 120] width 8 height 8
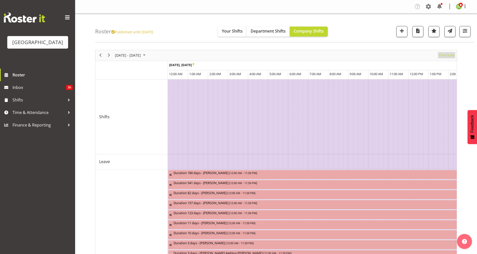
click at [447, 54] on span "Time Scale" at bounding box center [447, 55] width 17 height 6
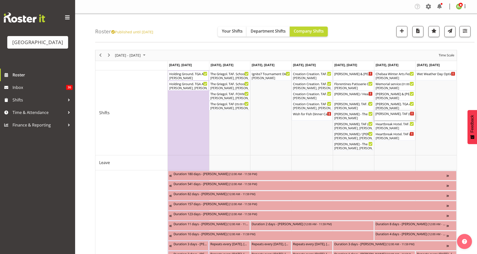
click at [396, 115] on div "[PERSON_NAME]. TAF ( 05:00 PM - 08:00 PM )" at bounding box center [395, 113] width 39 height 5
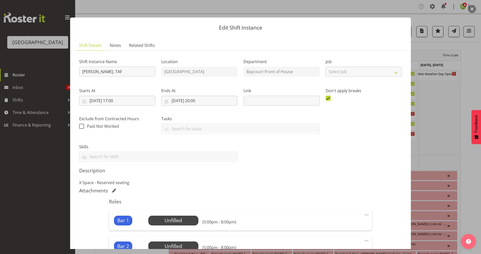
drag, startPoint x: 472, startPoint y: 11, endPoint x: 464, endPoint y: 19, distance: 12.1
click at [472, 11] on button "button" at bounding box center [472, 9] width 8 height 8
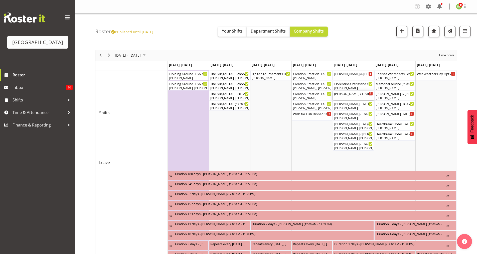
click at [345, 95] on div "[PERSON_NAME] / Heartbreak Hotel Bar Shift ( 05:00 PM - 09:15 PM )" at bounding box center [353, 93] width 39 height 5
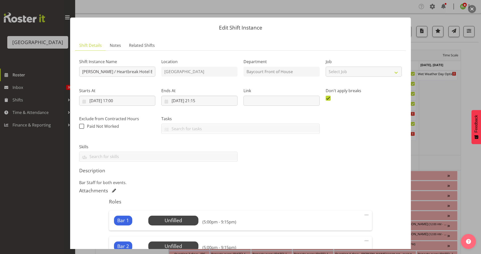
click at [471, 10] on button "button" at bounding box center [472, 9] width 8 height 8
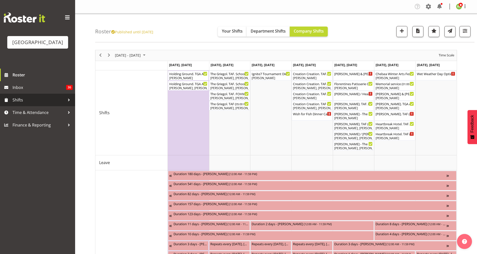
click at [20, 104] on span "Shifts" at bounding box center [39, 100] width 53 height 8
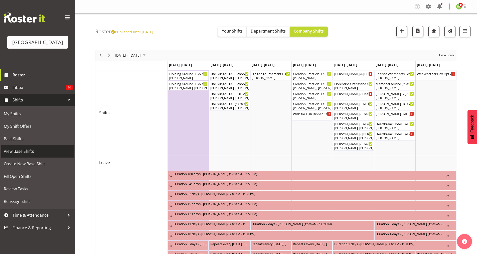
click at [13, 155] on span "View Base Shifts" at bounding box center [38, 152] width 68 height 8
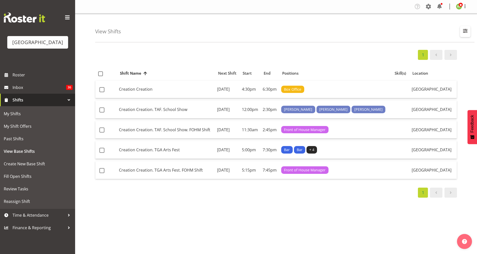
click at [466, 28] on span "button" at bounding box center [465, 31] width 7 height 7
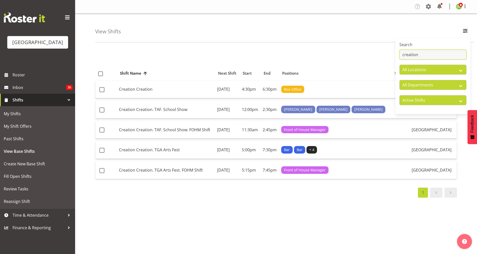
drag, startPoint x: 423, startPoint y: 54, endPoint x: 396, endPoint y: 56, distance: 26.9
click at [396, 56] on div "Search creation All Locations [GEOGRAPHIC_DATA] [GEOGRAPHIC_DATA] Cargo Shed Hi…" at bounding box center [433, 76] width 75 height 72
paste input "[PERSON_NAME] / Heartbreak Hotel Bar Shift"
drag, startPoint x: 382, startPoint y: 24, endPoint x: 381, endPoint y: 27, distance: 3.1
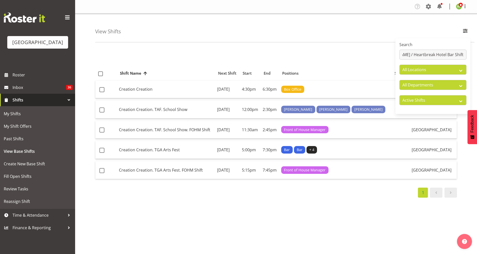
click at [382, 24] on div "View Shifts Search [PERSON_NAME] / Heartbreak Hotel Bar Shift All Locations [GE…" at bounding box center [285, 28] width 380 height 29
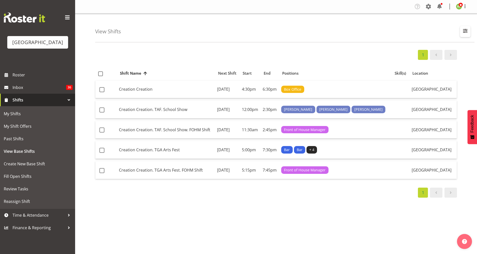
click at [465, 33] on span "button" at bounding box center [465, 31] width 7 height 7
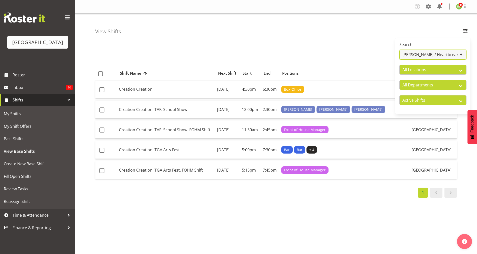
click at [431, 54] on input "[PERSON_NAME] / Heartbreak Hotel Bar Shift" at bounding box center [433, 55] width 67 height 10
drag, startPoint x: 438, startPoint y: 55, endPoint x: 477, endPoint y: 49, distance: 39.5
click at [477, 49] on div "View Shifts Search [PERSON_NAME] / Heartbreak Hotel Bar Shift All Locations [GE…" at bounding box center [276, 130] width 402 height 233
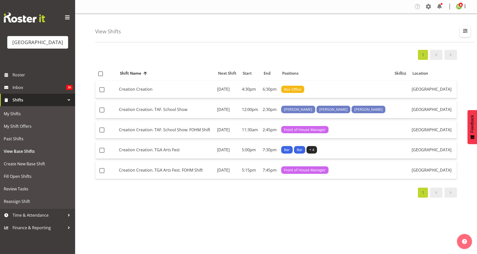
drag, startPoint x: 468, startPoint y: 31, endPoint x: 460, endPoint y: 41, distance: 12.1
click at [468, 31] on span "button" at bounding box center [465, 31] width 7 height 7
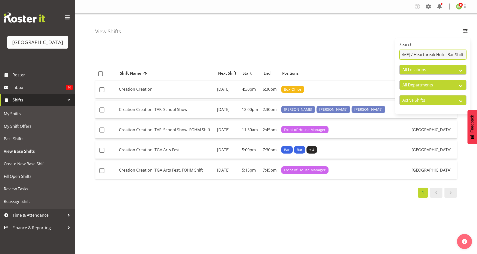
click at [438, 54] on input "[PERSON_NAME] / Heartbreak Hotel Bar Shift" at bounding box center [433, 55] width 67 height 10
drag, startPoint x: 438, startPoint y: 54, endPoint x: 503, endPoint y: 58, distance: 65.5
click at [477, 58] on html "[GEOGRAPHIC_DATA] Roster Inbox 36 Shifts My Shifts My Shift Offers Past Shifts …" at bounding box center [238, 127] width 477 height 254
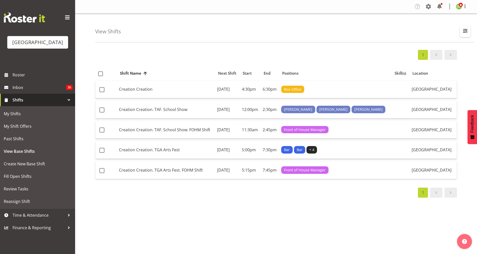
click at [466, 30] on span "button" at bounding box center [465, 31] width 7 height 7
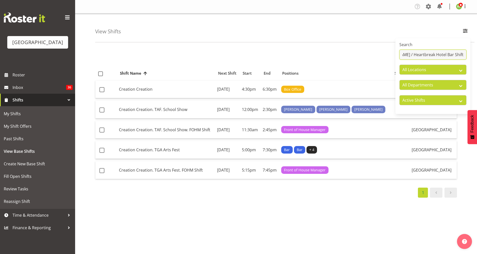
drag, startPoint x: 432, startPoint y: 58, endPoint x: 437, endPoint y: 58, distance: 4.8
click at [433, 58] on input "[PERSON_NAME] / Heartbreak Hotel Bar Shift" at bounding box center [433, 55] width 67 height 10
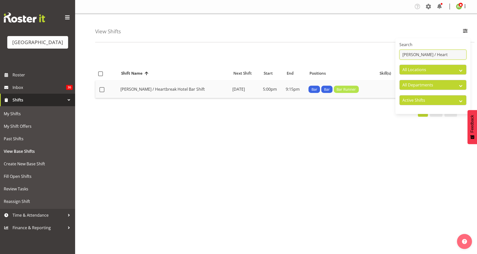
type input "[PERSON_NAME] / Heart"
click at [177, 89] on td "[PERSON_NAME] / Heartbreak Hotel Bar Shift" at bounding box center [175, 90] width 112 height 18
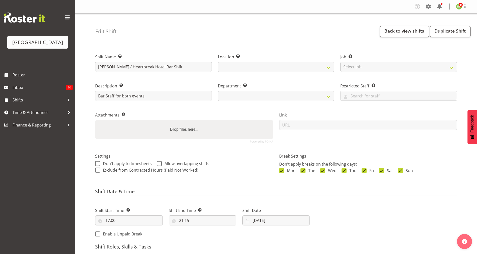
select select
select select "791"
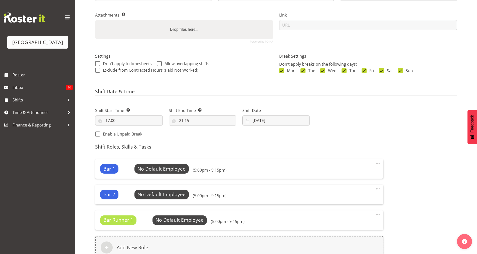
scroll to position [100, 0]
click at [266, 115] on div "Shift Date [DATE] January February March April May June July August September O…" at bounding box center [277, 116] width 68 height 18
click at [268, 121] on input "[DATE]" at bounding box center [277, 120] width 68 height 10
click at [312, 136] on span at bounding box center [313, 135] width 5 height 6
select select "10"
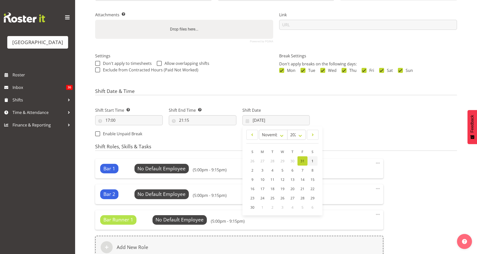
click at [311, 162] on link "1" at bounding box center [313, 160] width 10 height 9
type input "[DATE]"
click at [286, 140] on div "Shift Start Time Set the time of the day you wish this shift to start 17:00 00 …" at bounding box center [202, 120] width 221 height 41
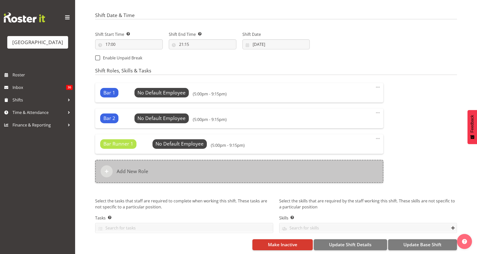
scroll to position [180, 0]
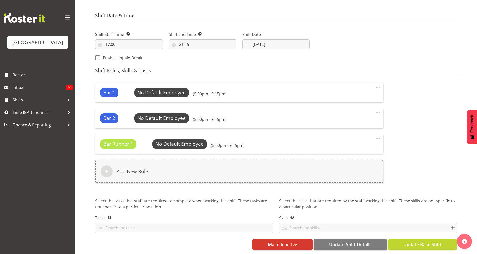
click at [428, 241] on span "Update Base Shift" at bounding box center [423, 244] width 38 height 7
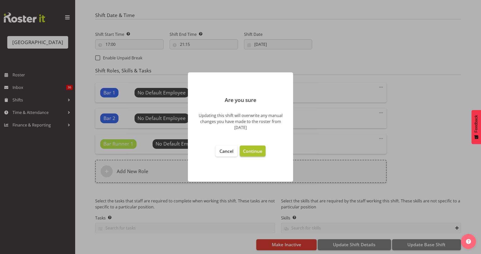
click at [251, 151] on span "Continue" at bounding box center [252, 151] width 19 height 6
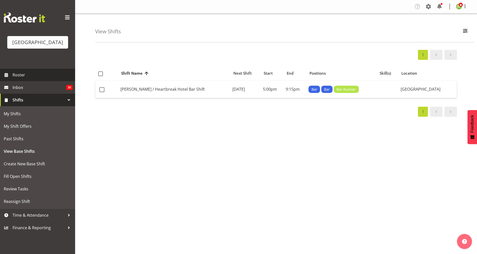
click at [18, 79] on span "Roster" at bounding box center [43, 75] width 60 height 8
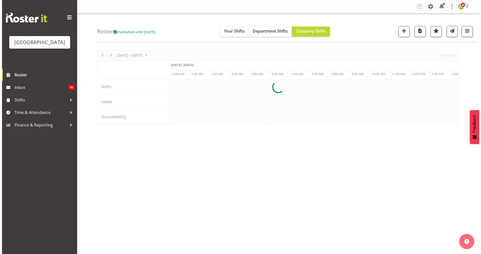
scroll to position [0, 1444]
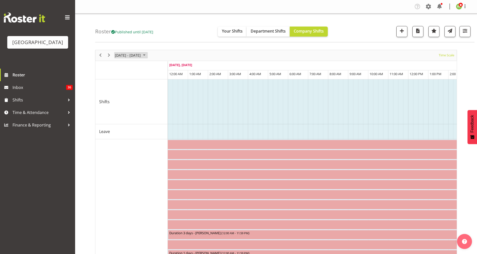
click at [130, 56] on span "[DATE] - [DATE]" at bounding box center [128, 55] width 27 height 6
click at [120, 119] on span "27" at bounding box center [121, 120] width 8 height 8
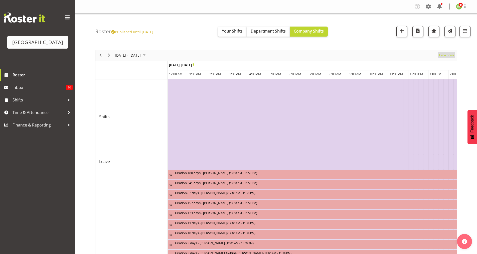
click at [449, 55] on span "Time Scale" at bounding box center [447, 55] width 17 height 6
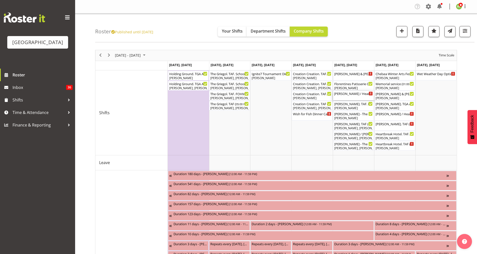
click at [358, 95] on div "Nicola Cheeseman / Heartbreak Hotel Bar Shift ( 05:00 PM - 09:15 PM )" at bounding box center [353, 93] width 39 height 5
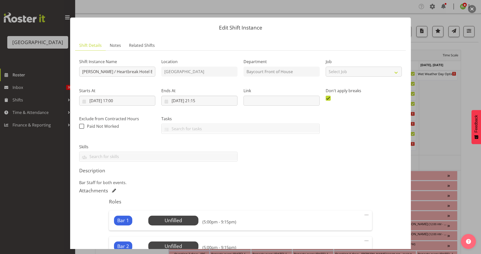
click at [470, 11] on button "button" at bounding box center [472, 9] width 8 height 8
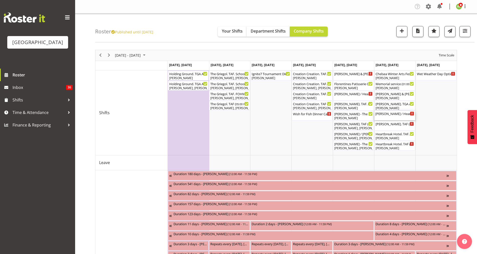
click at [397, 117] on div "Nicola Cheeseman / Heartbreak Hotel Bar Shift ( 05:00 PM - 09:15 PM )" at bounding box center [395, 116] width 39 height 10
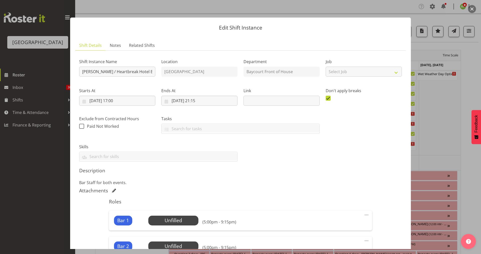
click at [473, 9] on button "button" at bounding box center [472, 9] width 8 height 8
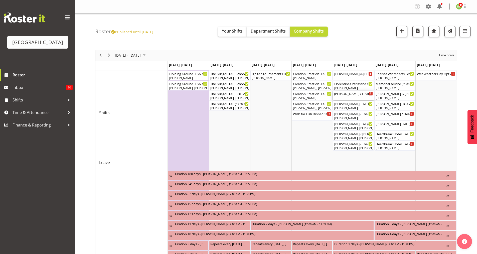
click at [353, 96] on div "Nicola Cheeseman / Heartbreak Hotel Bar Shift ( 05:00 PM - 09:15 PM )" at bounding box center [353, 96] width 39 height 10
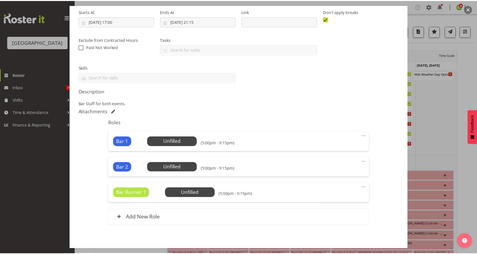
scroll to position [101, 0]
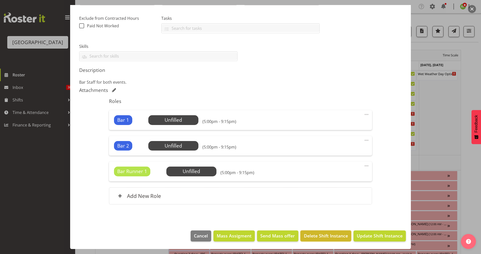
click at [319, 239] on button "Delete Shift Instance" at bounding box center [326, 236] width 51 height 11
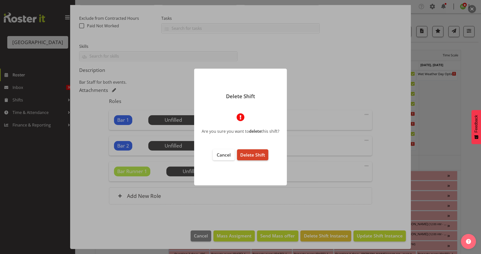
click at [251, 150] on button "Delete Shift" at bounding box center [252, 154] width 31 height 11
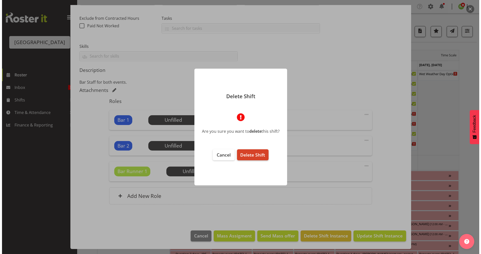
scroll to position [80, 0]
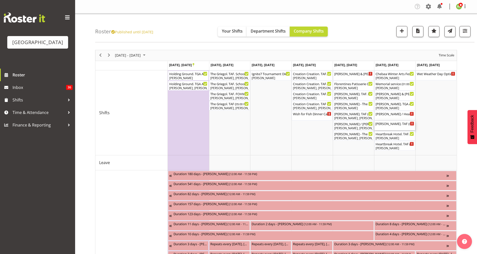
click at [394, 126] on div "Nicola Cheeseman. TAF ( 05:00 PM - 08:00 PM )" at bounding box center [395, 123] width 39 height 5
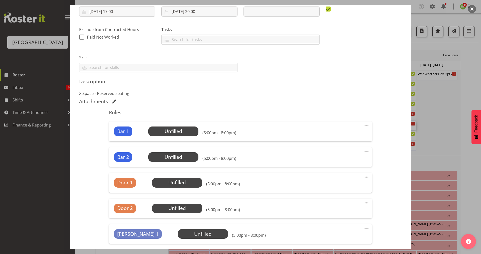
scroll to position [152, 0]
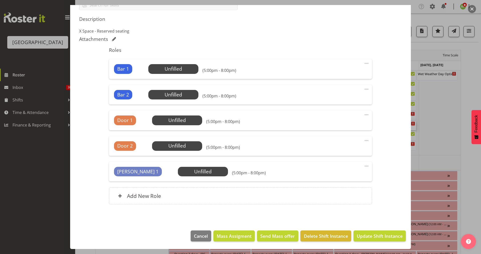
click at [360, 89] on div "Bar 2 Unfilled Select Employee (5:00pm - 8:00pm) Edit Cover Role Delete" at bounding box center [240, 95] width 263 height 20
click at [364, 90] on span at bounding box center [367, 89] width 6 height 6
click at [328, 121] on link "Delete" at bounding box center [346, 118] width 48 height 9
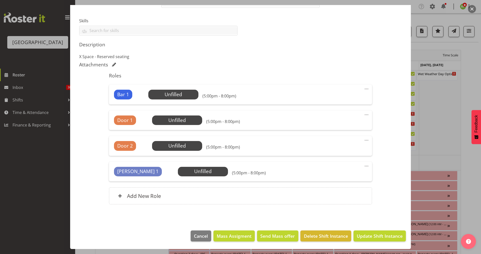
click at [364, 90] on span at bounding box center [367, 89] width 6 height 6
click at [329, 120] on link "Delete" at bounding box center [346, 118] width 48 height 9
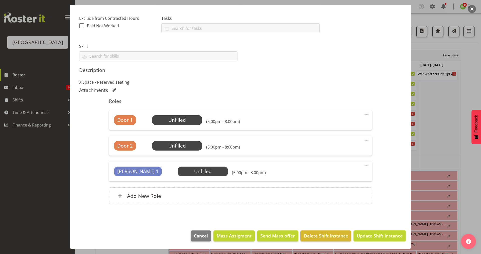
click at [373, 239] on span "Update Shift Instance" at bounding box center [380, 236] width 46 height 7
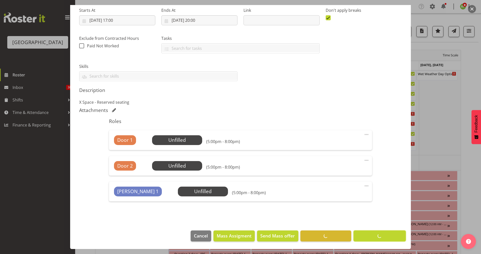
scroll to position [80, 0]
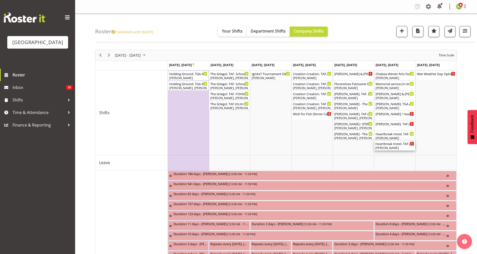
click at [394, 147] on div "Katherine Madill" at bounding box center [395, 148] width 39 height 5
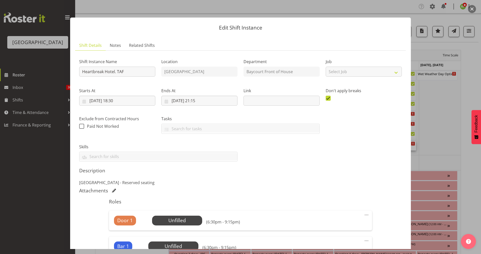
scroll to position [134, 0]
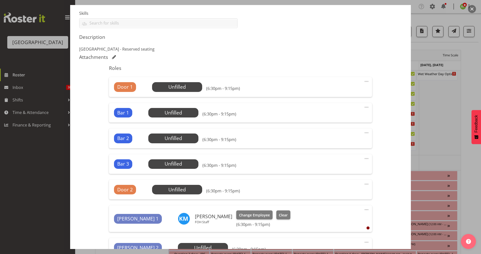
click at [364, 108] on span at bounding box center [367, 107] width 6 height 6
click at [334, 137] on link "Delete" at bounding box center [346, 136] width 48 height 9
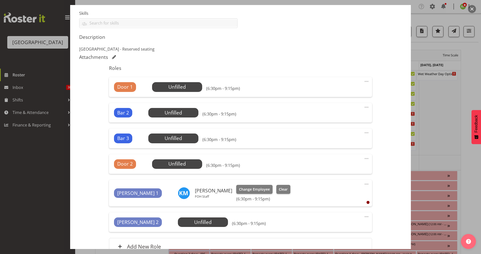
drag, startPoint x: 364, startPoint y: 108, endPoint x: 359, endPoint y: 116, distance: 9.6
click at [364, 108] on span at bounding box center [367, 107] width 6 height 6
click at [334, 138] on link "Delete" at bounding box center [346, 136] width 48 height 9
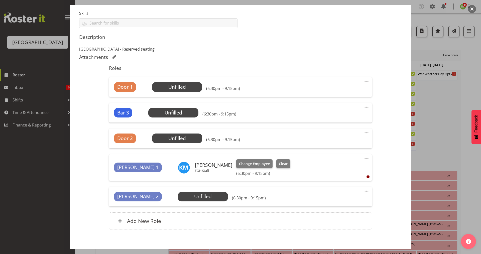
click at [364, 109] on span at bounding box center [367, 107] width 6 height 6
click at [334, 137] on link "Delete" at bounding box center [346, 136] width 48 height 9
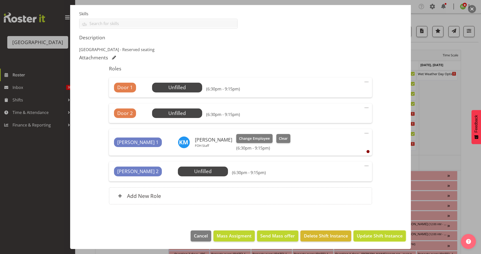
click at [378, 232] on button "Update Shift Instance" at bounding box center [380, 236] width 52 height 11
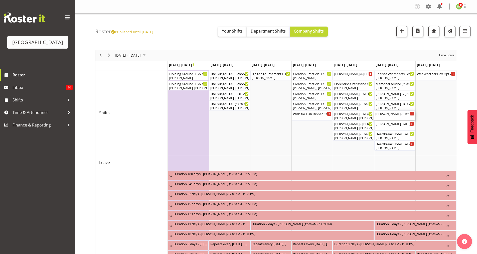
click at [399, 117] on div "Nicola Cheeseman / Heartbreak Hotel Bar Shift ( 05:00 PM - 09:15 PM )" at bounding box center [395, 116] width 39 height 10
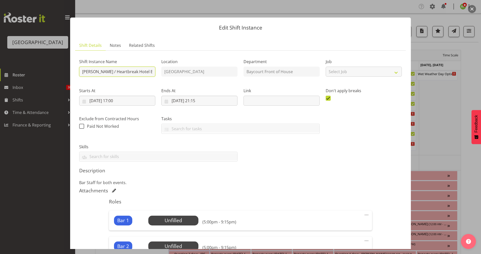
scroll to position [0, 18]
click at [161, 70] on div "Shift Instance Name Nicola Cheeseman / Heartbreak Hotel Bar Shift Location Bayc…" at bounding box center [240, 108] width 329 height 113
click at [136, 72] on input "Nicola Cheeseman / Heartbreak Hotel Bar Shift" at bounding box center [117, 72] width 76 height 10
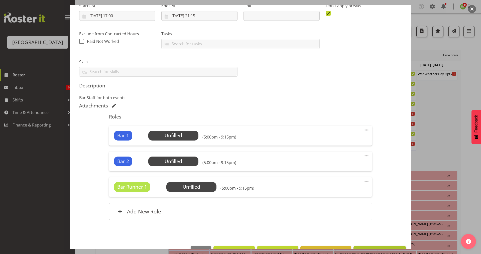
scroll to position [101, 0]
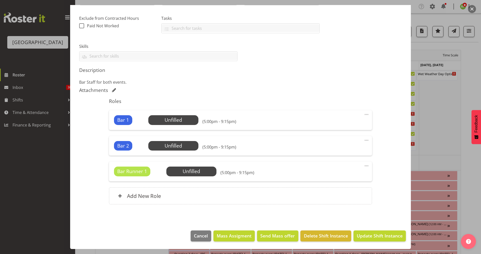
type input "Nicola Cheeseman / Heartbreak Hotel TAF. Bar Shift"
click at [365, 237] on span "Update Shift Instance" at bounding box center [380, 236] width 46 height 7
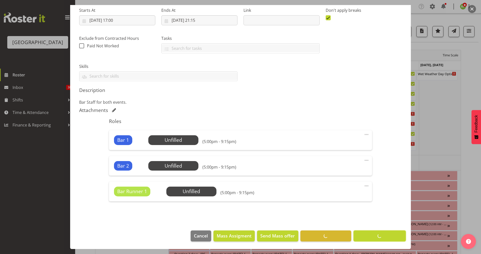
scroll to position [80, 0]
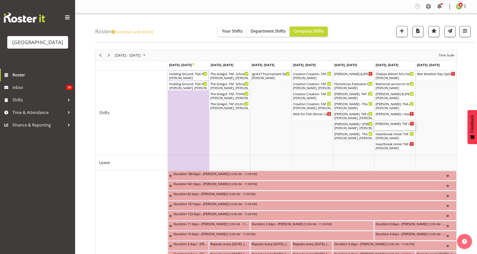
click at [397, 124] on div "Nicola Cheeseman. TAF ( 05:00 PM - 08:00 PM )" at bounding box center [395, 123] width 39 height 5
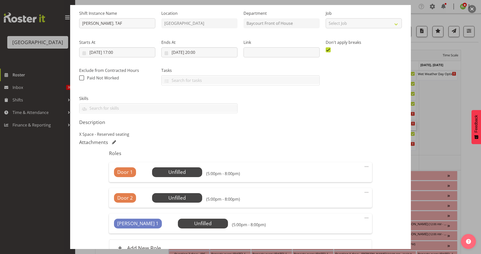
scroll to position [100, 0]
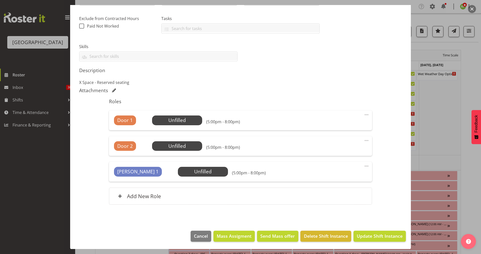
click at [471, 9] on button "button" at bounding box center [472, 9] width 8 height 8
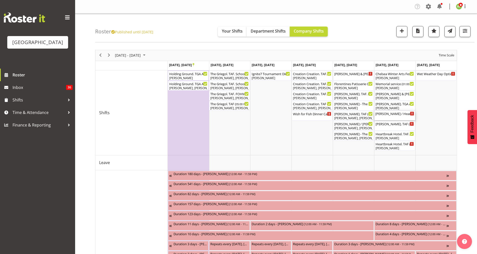
click at [398, 115] on div "Nicola Cheeseman / Heartbreak Hotel TAF. Bar Shift ( 05:00 PM - 09:15 PM )" at bounding box center [395, 113] width 39 height 5
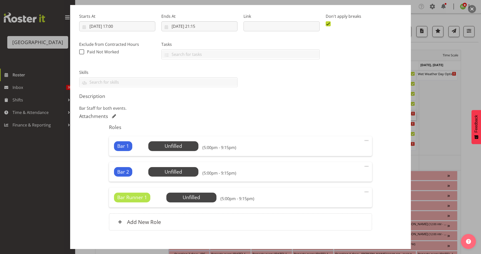
scroll to position [101, 0]
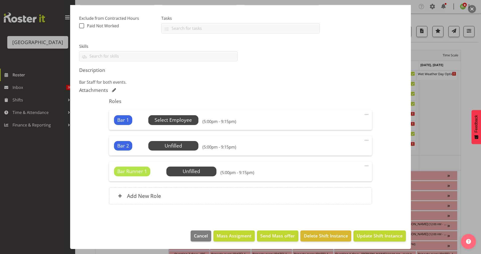
click at [172, 121] on span "Select Employee" at bounding box center [173, 120] width 37 height 7
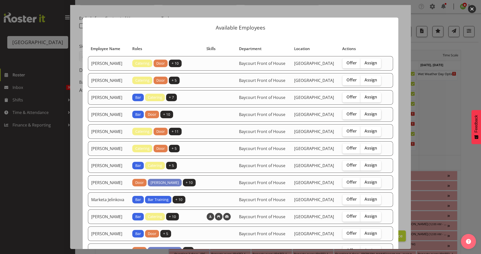
click at [373, 117] on span "Assign" at bounding box center [371, 114] width 13 height 5
click at [364, 116] on input "Assign" at bounding box center [362, 114] width 3 height 3
checkbox input "true"
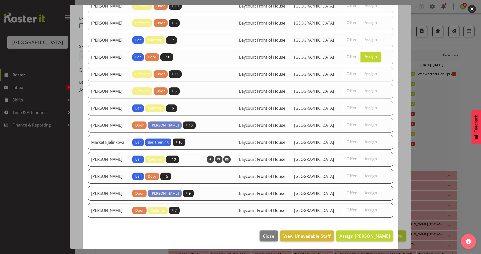
scroll to position [83, 0]
click at [370, 231] on button "Assign Chris Darlington" at bounding box center [364, 236] width 57 height 11
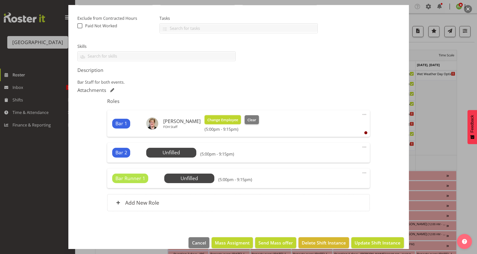
click at [221, 119] on span "Change Employee" at bounding box center [223, 120] width 31 height 6
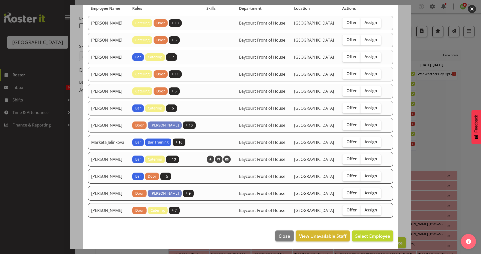
scroll to position [64, 0]
click at [375, 209] on span "Assign" at bounding box center [371, 210] width 13 height 5
click at [364, 209] on input "Assign" at bounding box center [362, 210] width 3 height 3
checkbox input "true"
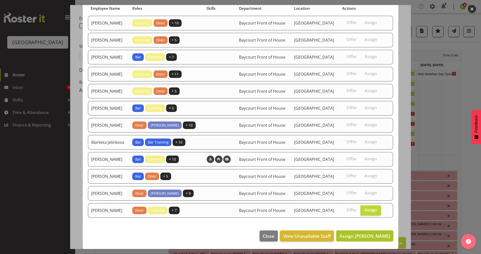
click at [363, 234] on span "Assign Skye Colonna" at bounding box center [365, 236] width 51 height 6
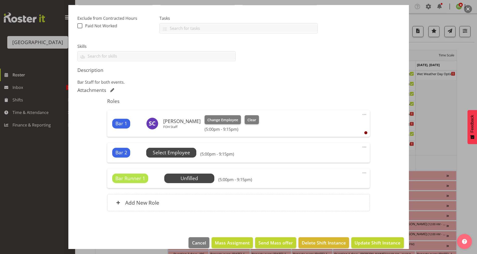
click at [172, 153] on span "Select Employee" at bounding box center [171, 152] width 37 height 7
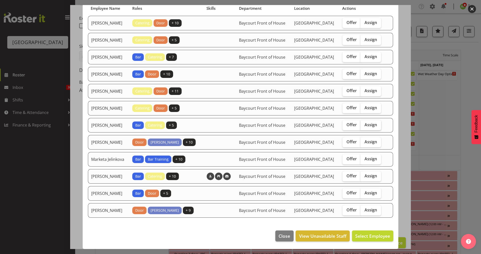
click at [373, 122] on span "Assign" at bounding box center [371, 124] width 13 height 5
click at [364, 123] on input "Assign" at bounding box center [362, 124] width 3 height 3
checkbox input "true"
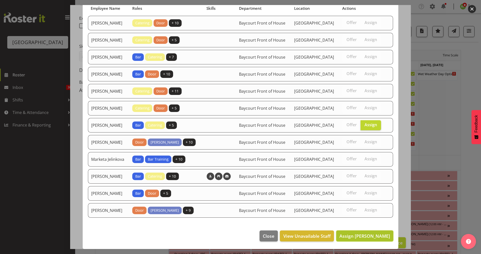
click at [358, 238] on span "Assign Kelly Shepherd" at bounding box center [365, 236] width 51 height 6
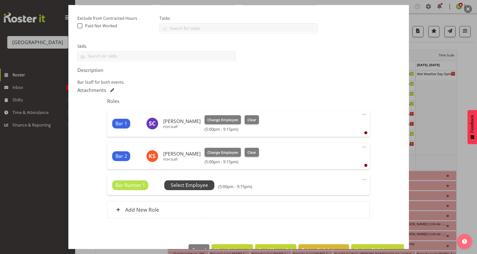
click at [191, 186] on span "Select Employee" at bounding box center [189, 185] width 37 height 7
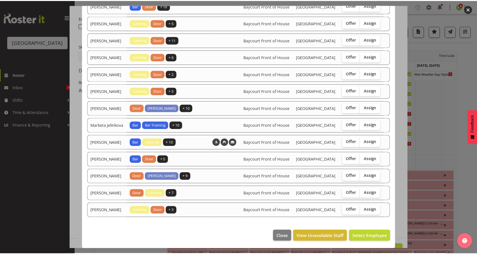
scroll to position [179, 0]
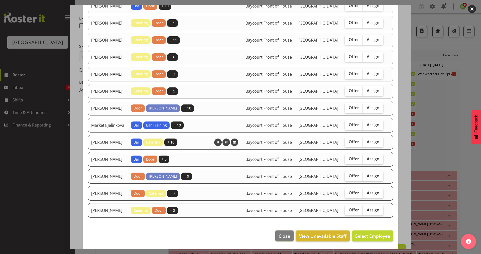
click at [282, 239] on button "Close" at bounding box center [284, 236] width 18 height 11
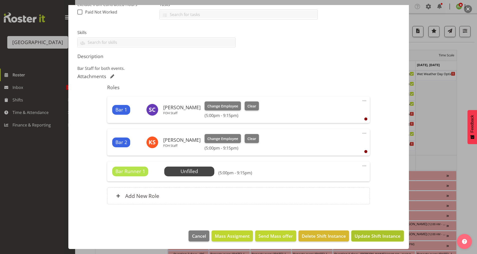
click at [367, 236] on span "Update Shift Instance" at bounding box center [378, 236] width 46 height 7
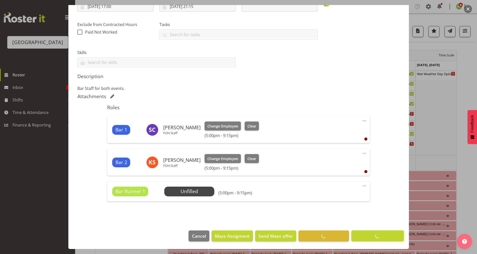
scroll to position [94, 0]
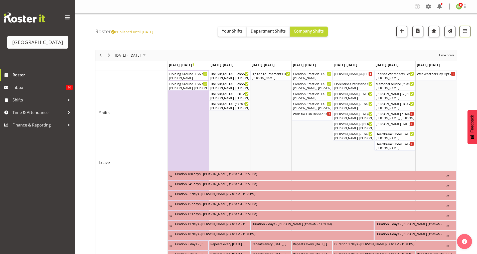
drag, startPoint x: 470, startPoint y: 32, endPoint x: 469, endPoint y: 37, distance: 5.4
click at [470, 32] on button "button" at bounding box center [465, 31] width 11 height 11
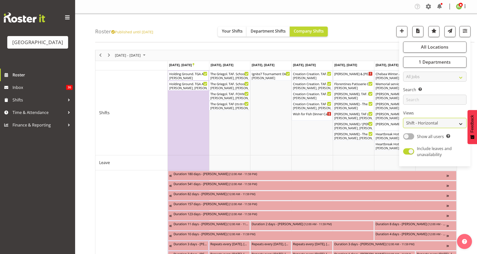
drag, startPoint x: 428, startPoint y: 124, endPoint x: 424, endPoint y: 128, distance: 5.3
click at [428, 124] on select "Staff Role Shift - Horizontal Shift - Vertical Staff - Location" at bounding box center [435, 123] width 63 height 10
select select "staff"
click at [404, 118] on select "Staff Role Shift - Horizontal Shift - Vertical Staff - Location" at bounding box center [435, 123] width 63 height 10
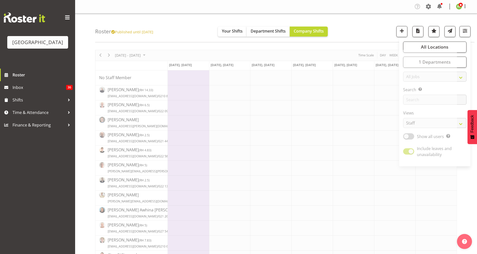
click at [375, 34] on div "Roster Published until [DATE] Your Shifts Department Shifts Company Shifts All …" at bounding box center [285, 28] width 380 height 29
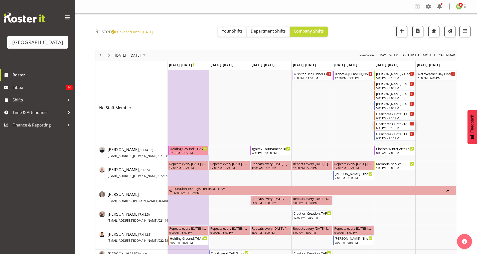
click at [386, 123] on div "Heartbreak Hotel. TAF" at bounding box center [395, 123] width 38 height 5
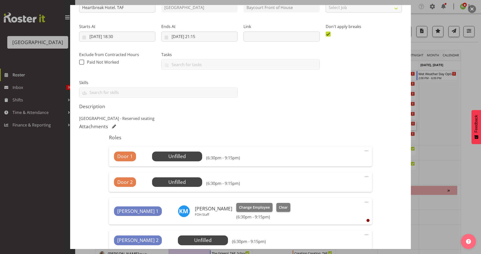
scroll to position [100, 0]
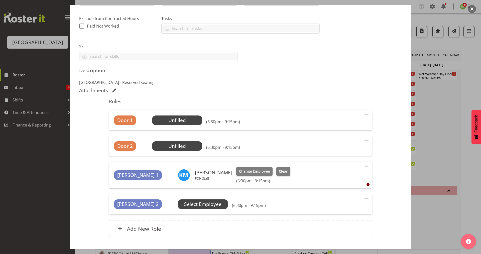
click at [184, 202] on span "Select Employee" at bounding box center [202, 204] width 37 height 7
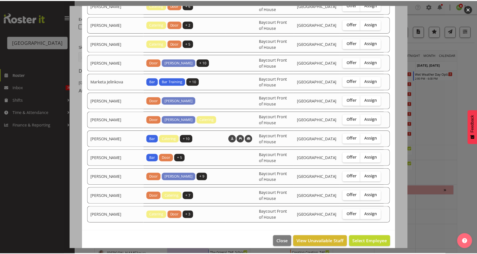
scroll to position [312, 0]
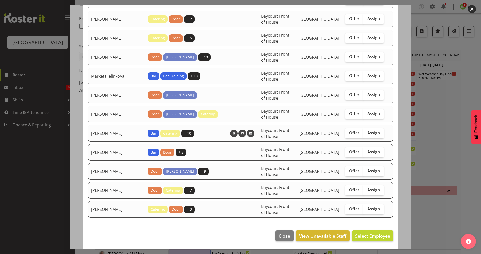
click at [366, 215] on td "Offer Assign" at bounding box center [364, 209] width 45 height 17
click at [368, 211] on span "Assign" at bounding box center [373, 209] width 13 height 5
click at [367, 211] on input "Assign" at bounding box center [364, 209] width 3 height 3
checkbox input "true"
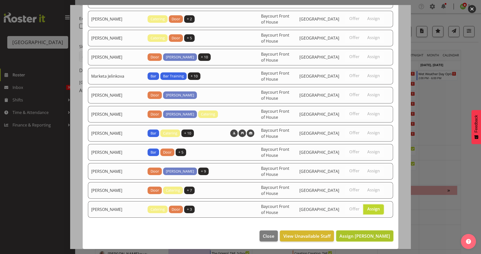
click at [361, 234] on span "Assign Tommy Shorter" at bounding box center [365, 236] width 51 height 6
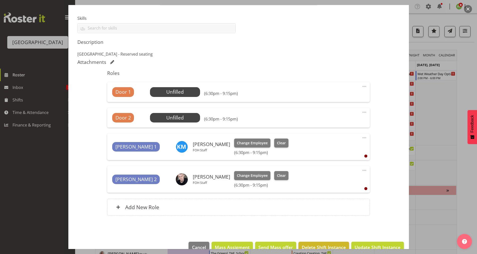
scroll to position [140, 0]
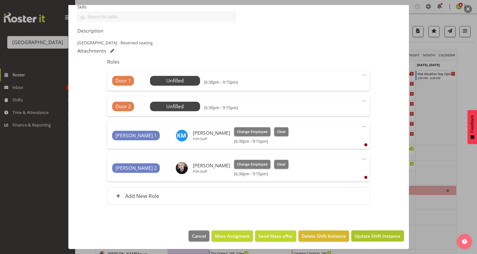
click at [365, 235] on span "Update Shift Instance" at bounding box center [378, 236] width 46 height 7
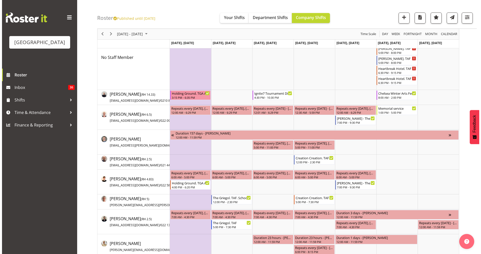
scroll to position [0, 0]
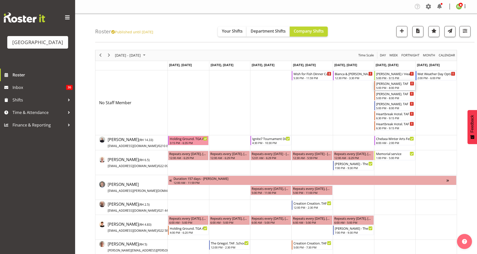
click at [386, 85] on div "Nicola Cheeseman. TAF" at bounding box center [395, 83] width 38 height 5
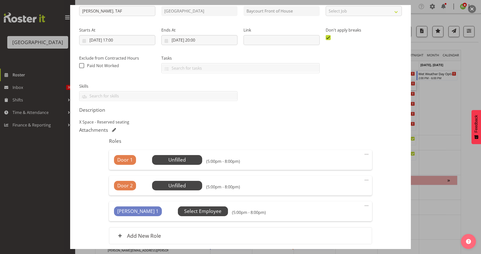
scroll to position [101, 0]
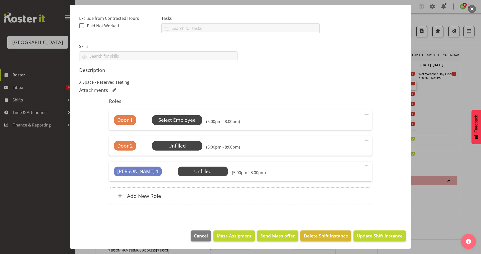
click at [181, 118] on span "Select Employee" at bounding box center [176, 120] width 37 height 7
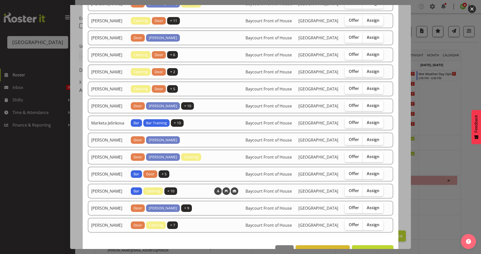
scroll to position [167, 0]
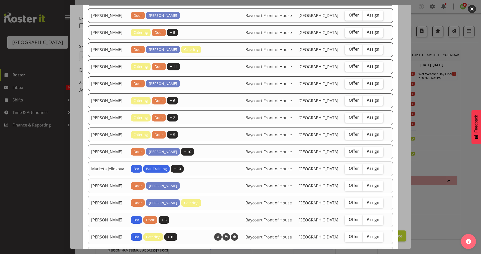
click at [368, 86] on span "Assign" at bounding box center [373, 83] width 13 height 5
click at [366, 85] on input "Assign" at bounding box center [364, 83] width 3 height 3
checkbox input "true"
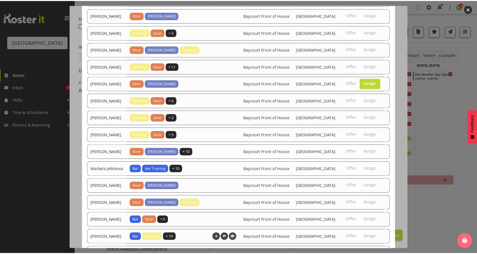
scroll to position [274, 0]
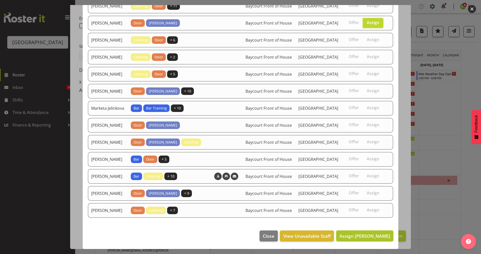
click at [363, 238] on span "Assign Heather Powell" at bounding box center [365, 236] width 51 height 6
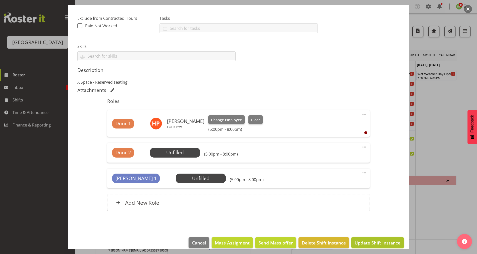
click at [378, 242] on span "Update Shift Instance" at bounding box center [378, 243] width 46 height 7
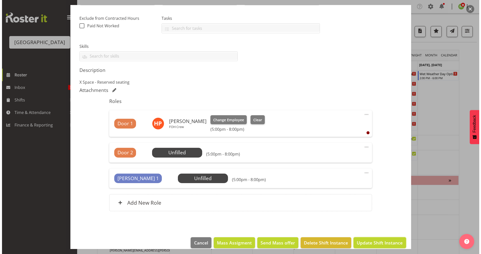
scroll to position [87, 0]
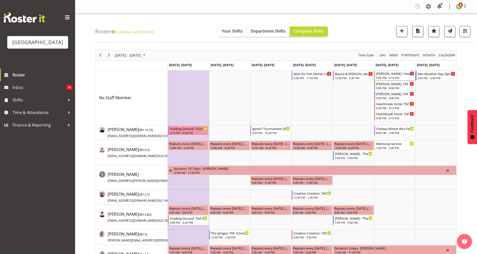
click at [384, 75] on div "Nicola Cheeseman / Heartbreak Hotel TAF. Bar Shift" at bounding box center [395, 73] width 38 height 5
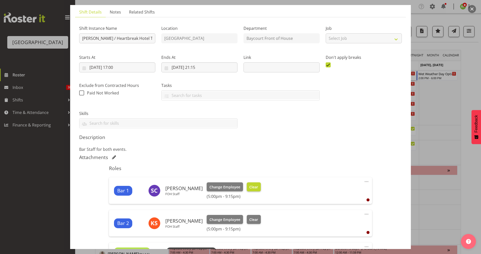
scroll to position [100, 0]
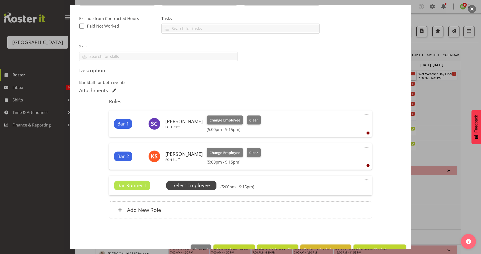
click at [192, 182] on span "Select Employee" at bounding box center [191, 185] width 37 height 7
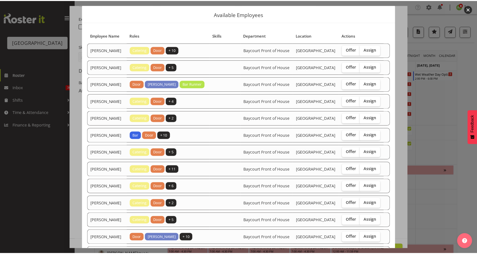
scroll to position [0, 0]
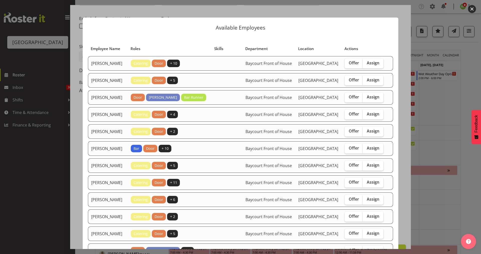
click at [471, 10] on button "button" at bounding box center [472, 9] width 8 height 8
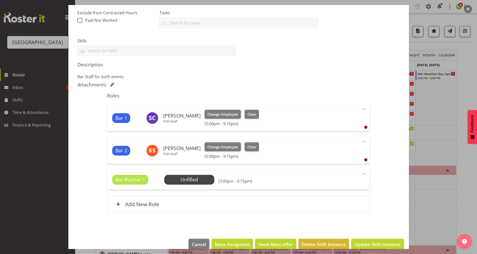
scroll to position [114, 0]
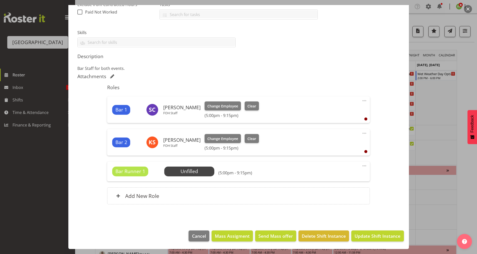
click at [464, 13] on div at bounding box center [238, 127] width 477 height 254
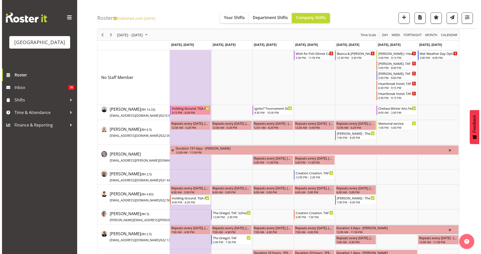
scroll to position [0, 0]
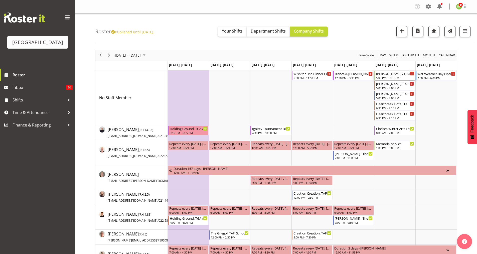
click at [391, 78] on div "5:00 PM - 9:15 PM" at bounding box center [395, 78] width 38 height 4
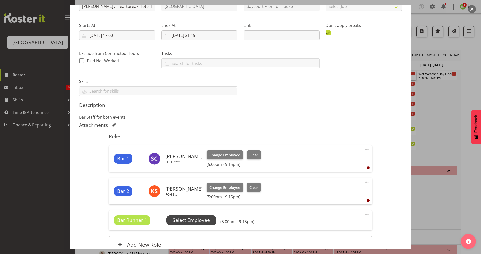
scroll to position [114, 0]
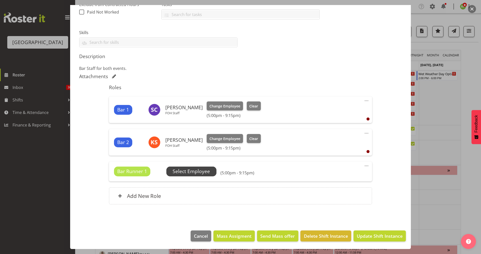
click at [189, 171] on span "Select Employee" at bounding box center [191, 171] width 37 height 7
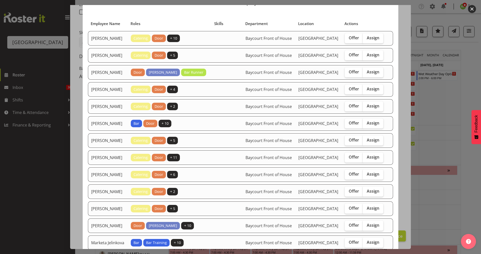
scroll to position [100, 0]
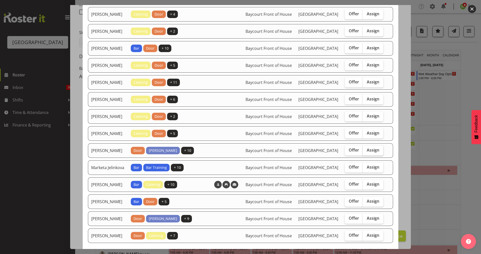
click at [367, 153] on span "Assign" at bounding box center [373, 150] width 13 height 5
click at [366, 152] on input "Assign" at bounding box center [364, 150] width 3 height 3
checkbox input "true"
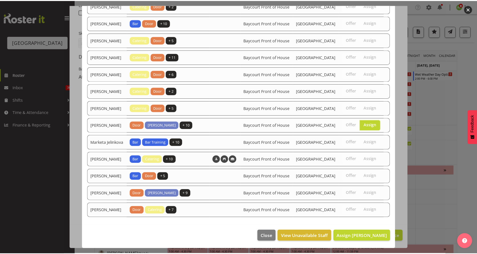
scroll to position [160, 0]
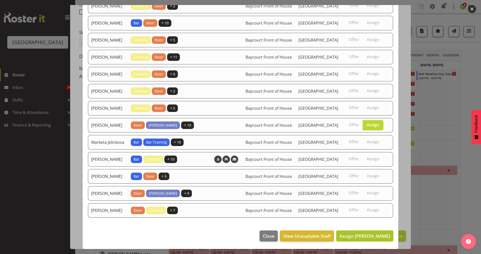
click at [362, 236] on span "Assign Lisa Camplin" at bounding box center [365, 236] width 51 height 6
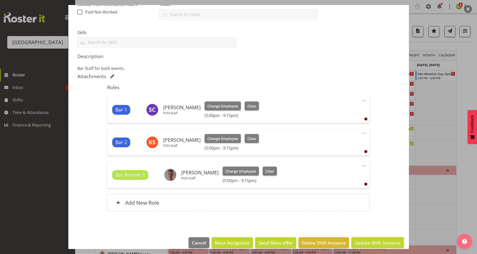
click at [381, 240] on span "Update Shift Instance" at bounding box center [378, 243] width 46 height 7
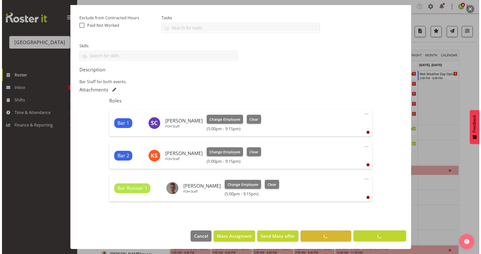
scroll to position [101, 0]
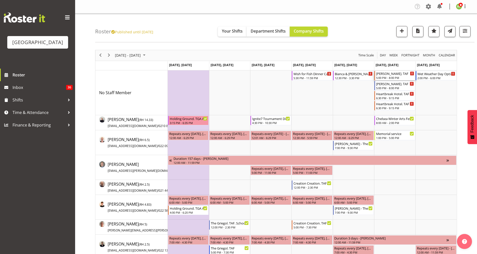
click at [389, 77] on div "5:00 PM - 8:00 PM" at bounding box center [395, 78] width 38 height 4
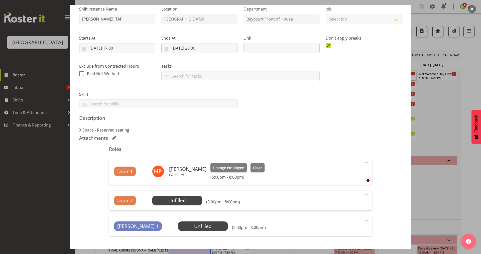
scroll to position [100, 0]
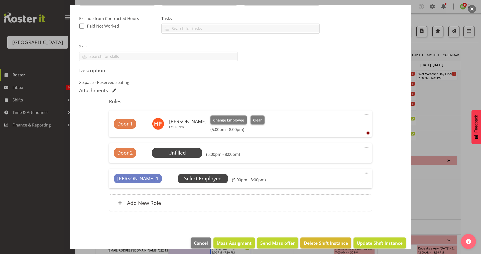
click at [184, 179] on span "Select Employee" at bounding box center [202, 178] width 37 height 7
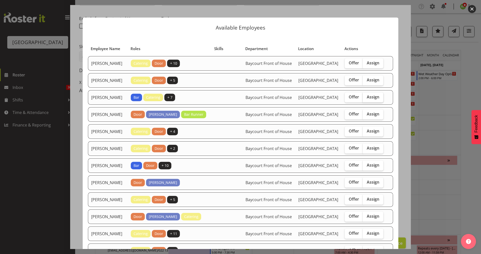
click at [367, 100] on span "Assign" at bounding box center [373, 96] width 13 height 5
click at [366, 99] on input "Assign" at bounding box center [364, 96] width 3 height 3
checkbox input "true"
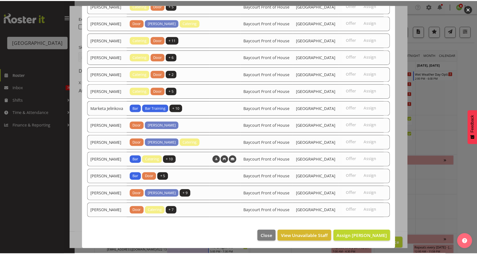
scroll to position [236, 0]
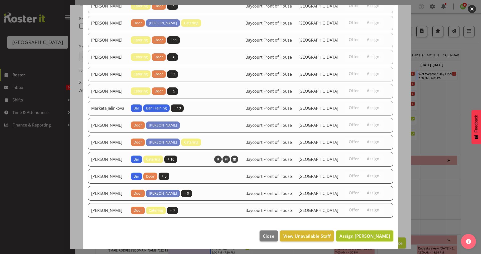
click at [361, 241] on button "Assign Alec Were" at bounding box center [364, 236] width 57 height 11
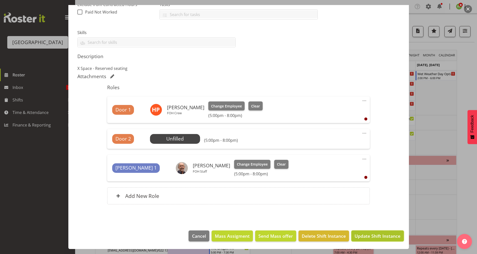
click at [360, 236] on span "Update Shift Instance" at bounding box center [378, 236] width 46 height 7
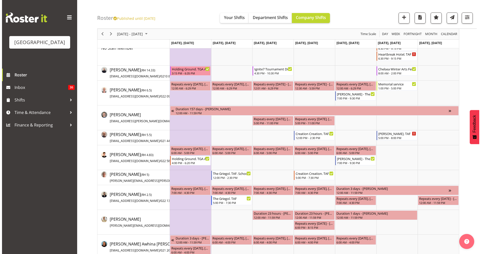
scroll to position [0, 0]
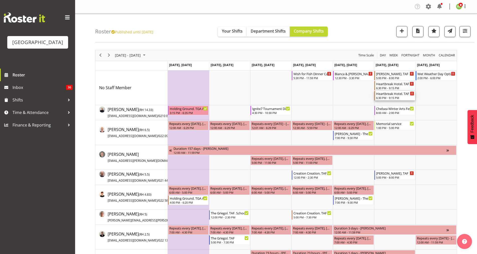
click at [387, 95] on div "Heartbreak Hotel. TAF" at bounding box center [395, 93] width 38 height 5
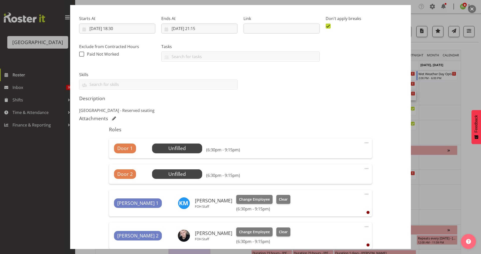
scroll to position [100, 0]
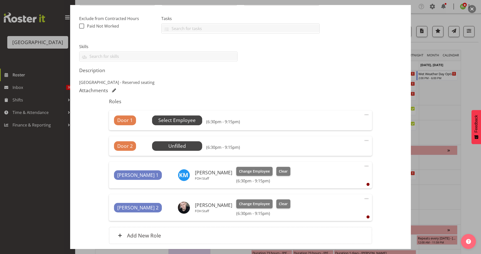
click at [174, 121] on span "Select Employee" at bounding box center [176, 120] width 37 height 7
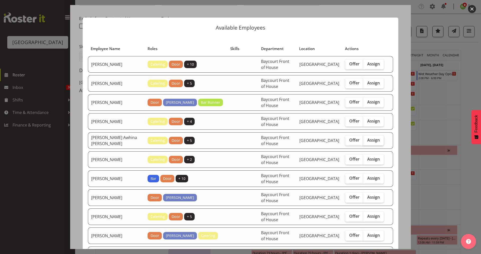
click at [371, 144] on label "Assign" at bounding box center [373, 141] width 21 height 10
click at [367, 142] on input "Assign" at bounding box center [364, 140] width 3 height 3
checkbox input "true"
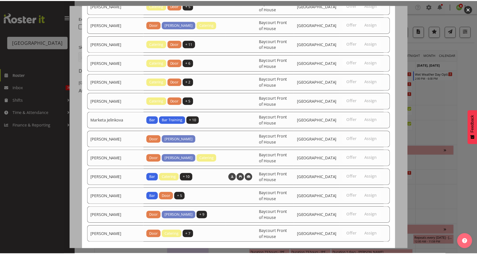
scroll to position [236, 0]
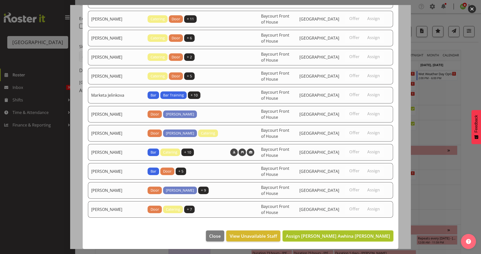
click at [361, 236] on span "Assign Bobby-Lea Awhina Cassidy" at bounding box center [338, 236] width 104 height 6
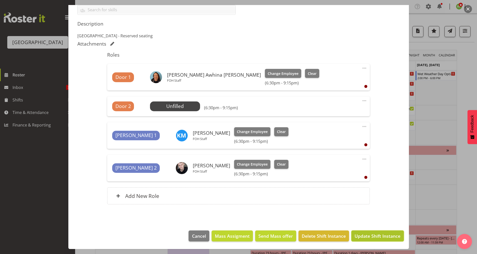
click at [364, 238] on span "Update Shift Instance" at bounding box center [378, 236] width 46 height 7
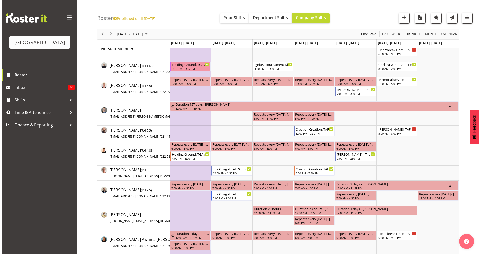
scroll to position [0, 0]
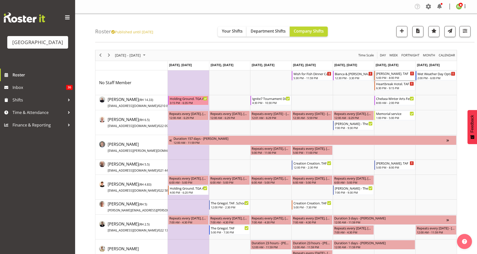
click at [387, 75] on div "Nicola Cheeseman. TAF" at bounding box center [395, 73] width 38 height 5
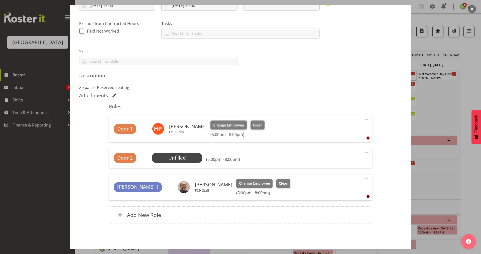
scroll to position [114, 0]
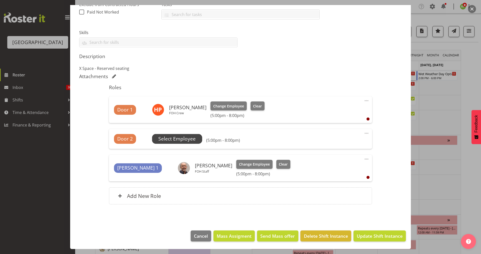
click at [177, 142] on span "Select Employee" at bounding box center [176, 138] width 37 height 7
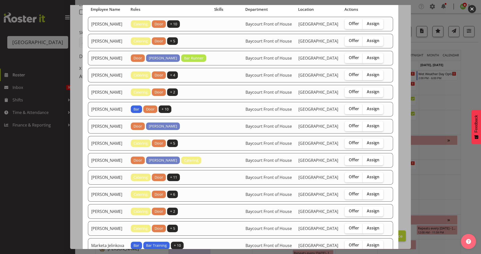
scroll to position [67, 0]
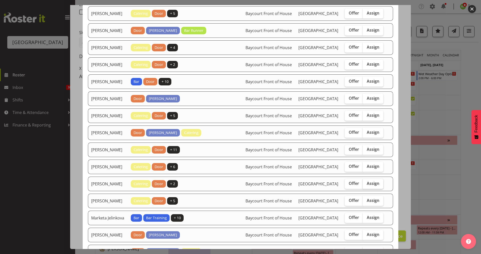
click at [369, 186] on span "Assign" at bounding box center [373, 183] width 13 height 5
click at [366, 185] on input "Assign" at bounding box center [364, 183] width 3 height 3
checkbox input "true"
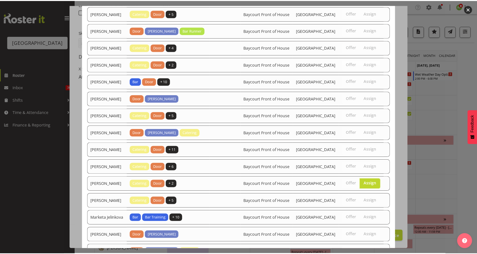
scroll to position [217, 0]
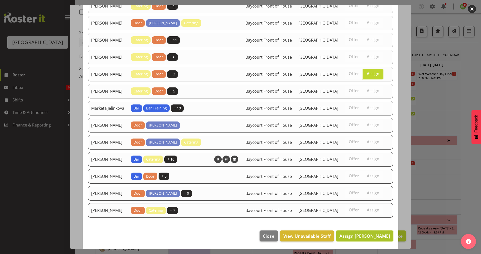
click at [370, 238] on span "Assign Jody Smart" at bounding box center [365, 236] width 51 height 6
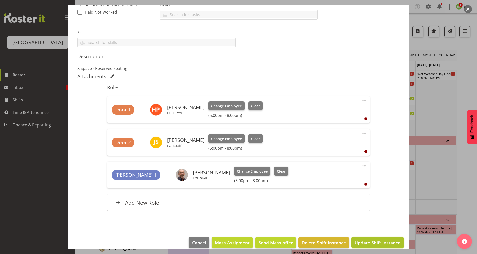
click at [374, 240] on span "Update Shift Instance" at bounding box center [378, 243] width 46 height 7
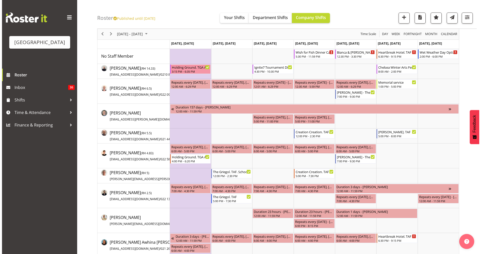
scroll to position [0, 0]
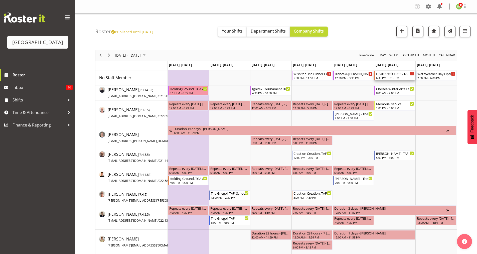
click at [392, 76] on div "6:30 PM - 9:15 PM" at bounding box center [395, 78] width 38 height 4
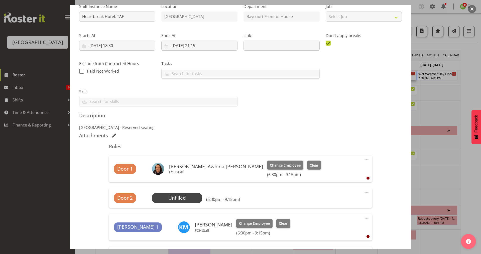
scroll to position [100, 0]
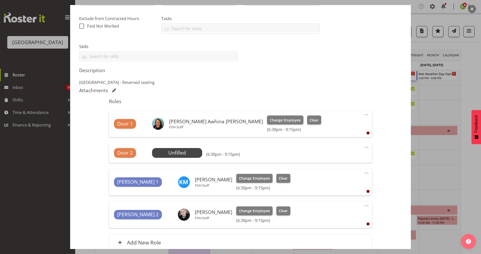
click at [171, 147] on div "Door 2 Unfilled Select Employee (6:30pm - 9:15pm) Edit Cover Role Delete" at bounding box center [240, 153] width 263 height 20
click at [169, 154] on span "Select Employee" at bounding box center [176, 152] width 37 height 7
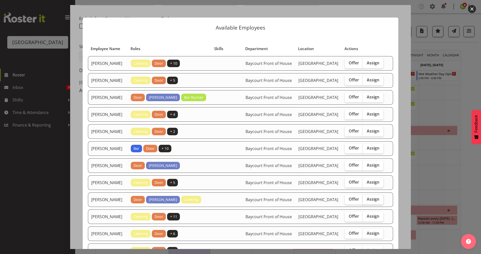
click at [370, 202] on span "Assign" at bounding box center [373, 199] width 13 height 5
click at [366, 201] on input "Assign" at bounding box center [364, 199] width 3 height 3
checkbox input "true"
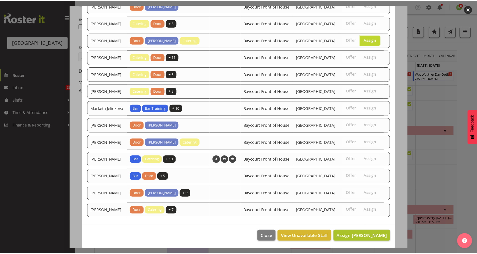
scroll to position [198, 0]
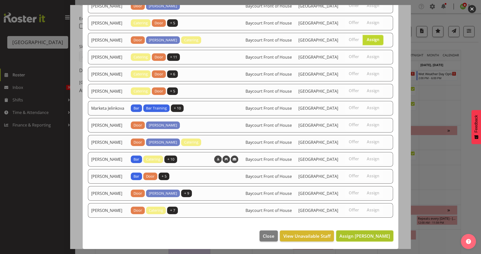
click at [361, 237] on span "Assign Elea Hargreaves" at bounding box center [365, 236] width 51 height 6
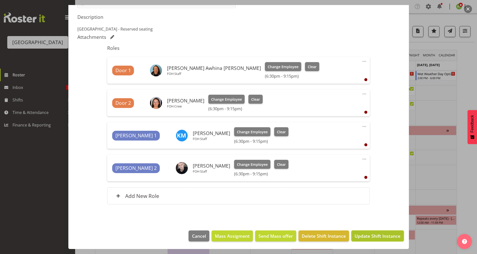
click at [368, 237] on span "Update Shift Instance" at bounding box center [378, 236] width 46 height 7
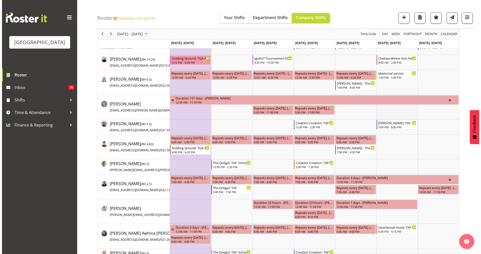
scroll to position [0, 0]
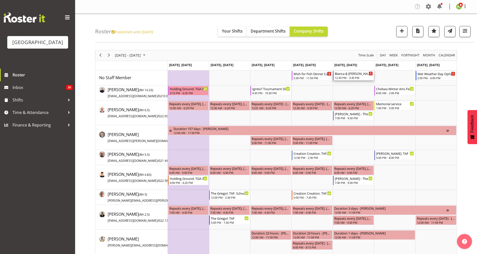
click at [350, 76] on div "12:30 PM - 3:30 PM" at bounding box center [354, 78] width 38 height 4
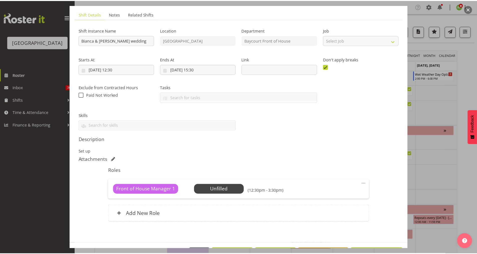
scroll to position [49, 0]
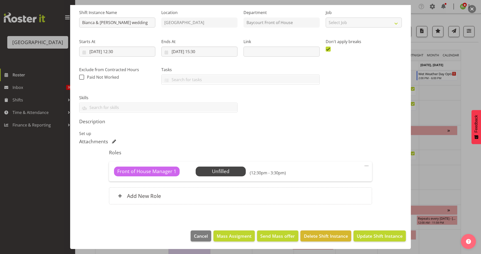
drag, startPoint x: 474, startPoint y: 10, endPoint x: 467, endPoint y: 24, distance: 15.7
click at [473, 9] on button "button" at bounding box center [472, 9] width 8 height 8
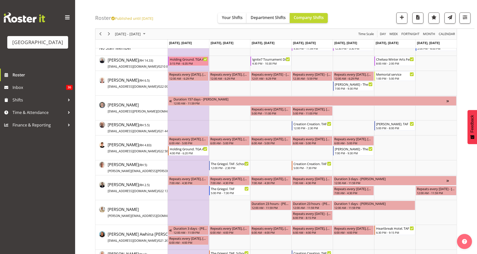
scroll to position [0, 0]
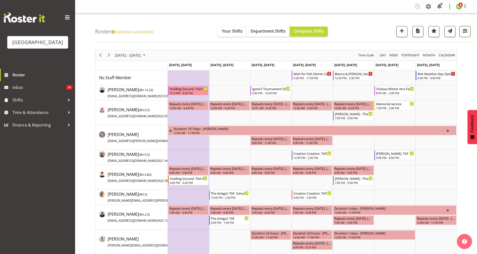
drag, startPoint x: 467, startPoint y: 32, endPoint x: 462, endPoint y: 36, distance: 5.9
click at [467, 32] on span "button" at bounding box center [465, 31] width 7 height 7
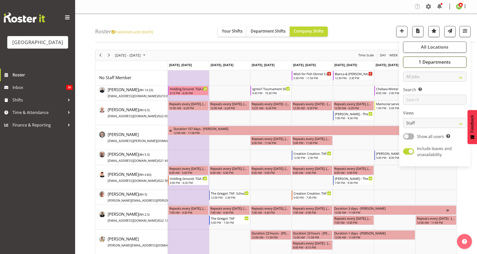
click at [432, 62] on span "1 Departments" at bounding box center [435, 62] width 32 height 6
click at [410, 86] on span at bounding box center [410, 87] width 4 height 4
click at [410, 86] on input "Baycourt Box Office" at bounding box center [409, 86] width 3 height 3
checkbox input "true"
click at [385, 28] on div "Roster Published until [DATE] Your Shifts Department Shifts Company Shifts All …" at bounding box center [285, 28] width 380 height 29
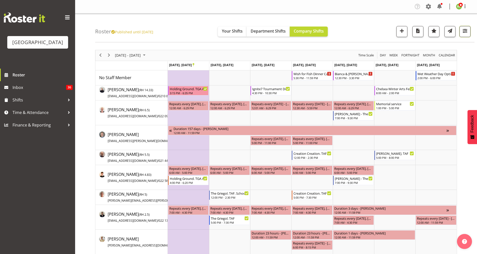
click at [461, 31] on button "button" at bounding box center [465, 31] width 11 height 11
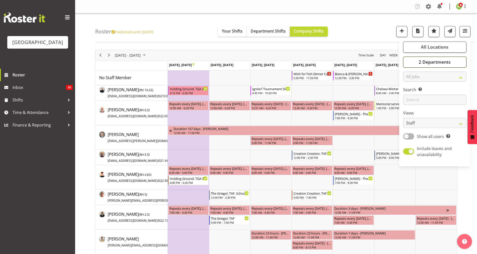
click at [428, 64] on span "2 Departments" at bounding box center [435, 62] width 32 height 6
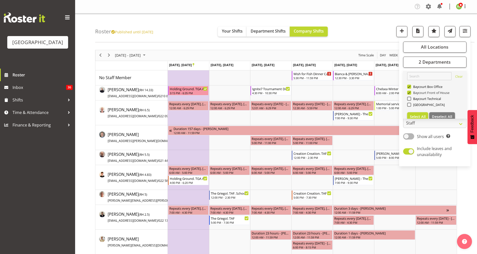
click at [409, 93] on span at bounding box center [410, 93] width 4 height 4
click at [409, 93] on input "Baycourt Front of House" at bounding box center [409, 92] width 3 height 3
checkbox input "false"
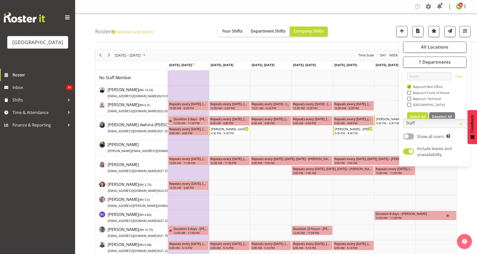
click at [380, 22] on div "Roster Published until [DATE] Your Shifts Department Shifts Company Shifts All …" at bounding box center [285, 28] width 380 height 29
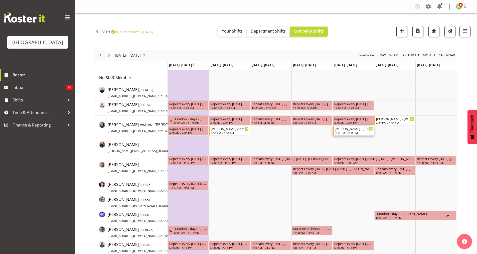
click at [361, 130] on div "Bobby-Lea - Hayley Sproull" at bounding box center [354, 128] width 38 height 5
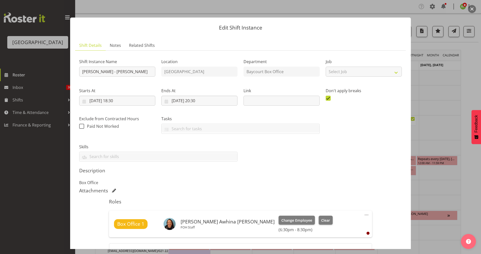
click at [471, 10] on button "button" at bounding box center [472, 9] width 8 height 8
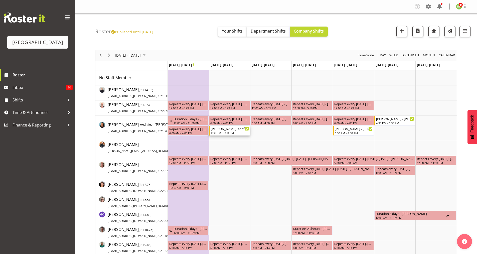
click at [219, 131] on div "Bobby-Lea -confirmed - The Griegol - X Space" at bounding box center [230, 128] width 38 height 5
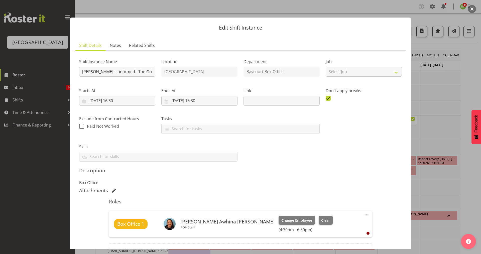
click at [470, 10] on button "button" at bounding box center [472, 9] width 8 height 8
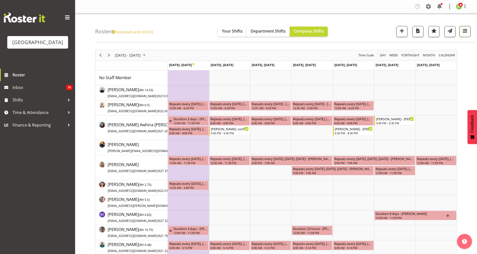
click at [464, 34] on span "button" at bounding box center [465, 31] width 7 height 7
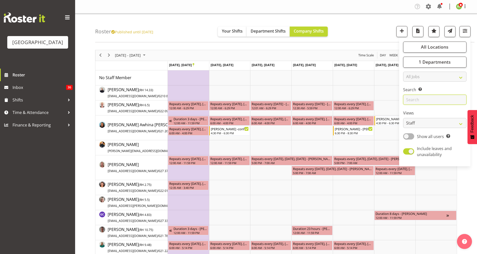
drag, startPoint x: 415, startPoint y: 99, endPoint x: 420, endPoint y: 100, distance: 5.3
click at [415, 99] on input "text" at bounding box center [435, 100] width 63 height 10
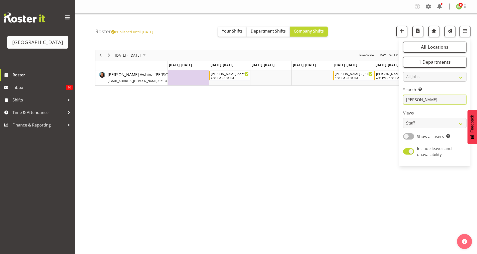
type input "bobby"
click at [351, 115] on div "Oct 27 - Nov 02, 2025 Today Day Week Fortnight Month calendar Month Agenda Time…" at bounding box center [286, 146] width 382 height 201
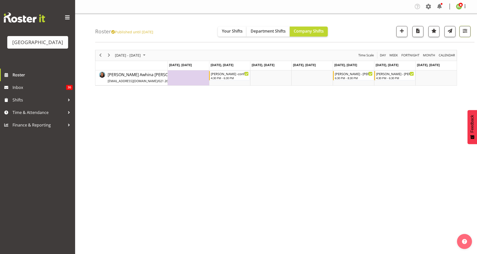
click at [462, 35] on button "button" at bounding box center [465, 31] width 11 height 11
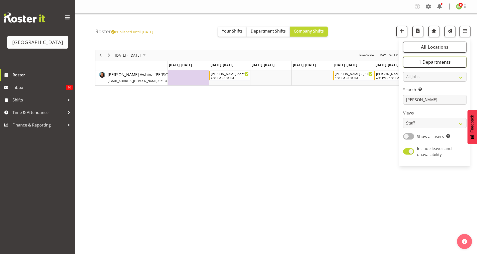
click at [432, 61] on span "1 Departments" at bounding box center [435, 62] width 32 height 6
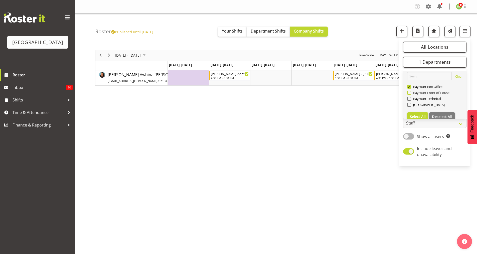
click at [410, 93] on span at bounding box center [410, 93] width 4 height 4
click at [410, 93] on input "Baycourt Front of House" at bounding box center [409, 92] width 3 height 3
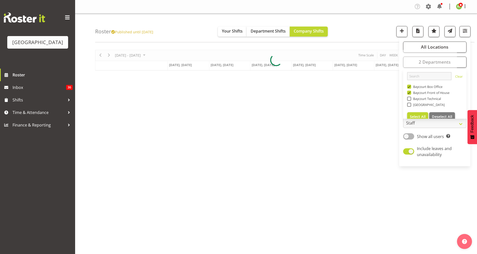
click at [388, 32] on div "Roster Published until Oct 26, 2025 Your Shifts Department Shifts Company Shift…" at bounding box center [285, 28] width 380 height 29
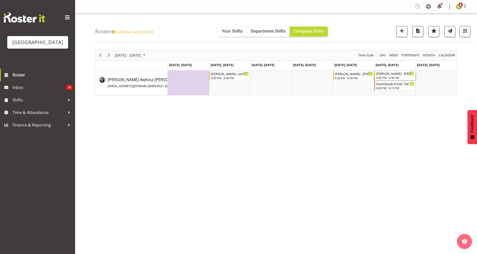
click at [394, 77] on div "4:30 PM - 6:30 PM" at bounding box center [395, 78] width 38 height 4
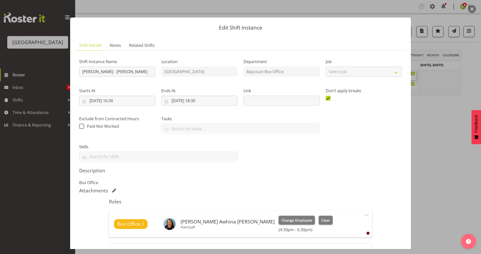
click at [472, 8] on button "button" at bounding box center [472, 9] width 8 height 8
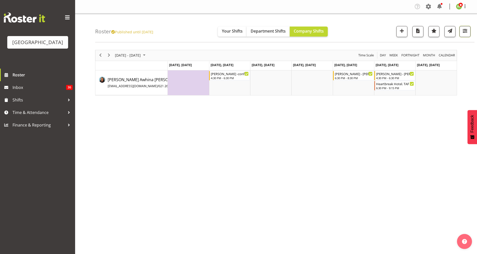
click at [461, 34] on button "button" at bounding box center [465, 31] width 11 height 11
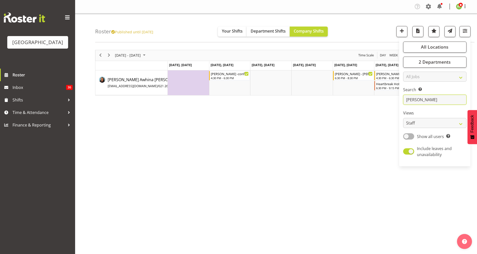
drag, startPoint x: 419, startPoint y: 101, endPoint x: 397, endPoint y: 106, distance: 22.1
click at [397, 106] on div "Roster Published until Oct 26, 2025 Your Shifts Department Shifts Company Shift…" at bounding box center [276, 130] width 402 height 233
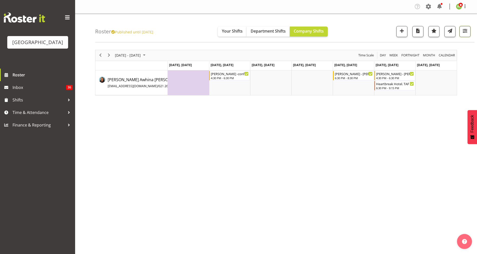
drag, startPoint x: 465, startPoint y: 33, endPoint x: 462, endPoint y: 40, distance: 7.8
click at [465, 33] on span "button" at bounding box center [465, 31] width 7 height 7
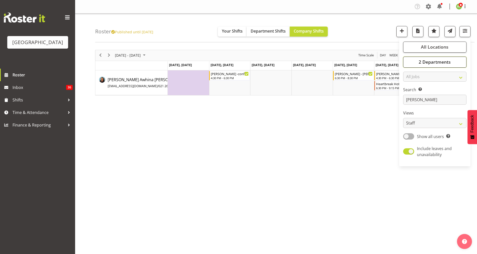
click at [433, 63] on span "2 Departments" at bounding box center [435, 62] width 32 height 6
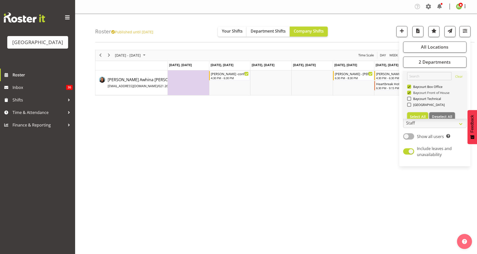
click at [410, 92] on span at bounding box center [410, 93] width 4 height 4
click at [410, 92] on input "Baycourt Front of House" at bounding box center [409, 92] width 3 height 3
checkbox input "false"
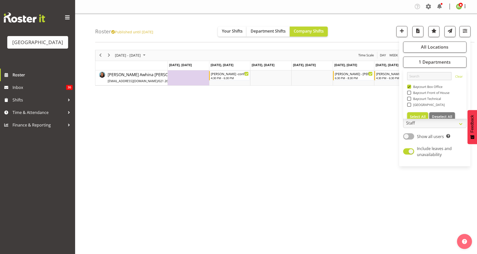
click at [375, 28] on div "Roster Published until Oct 26, 2025 Your Shifts Department Shifts Company Shift…" at bounding box center [285, 28] width 380 height 29
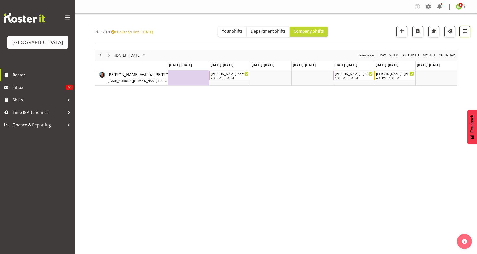
click at [467, 29] on span "button" at bounding box center [465, 31] width 7 height 7
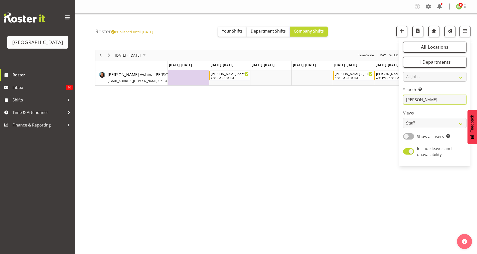
drag, startPoint x: 424, startPoint y: 101, endPoint x: 415, endPoint y: 104, distance: 9.7
click at [414, 104] on input "bobby" at bounding box center [435, 100] width 63 height 10
type input "b"
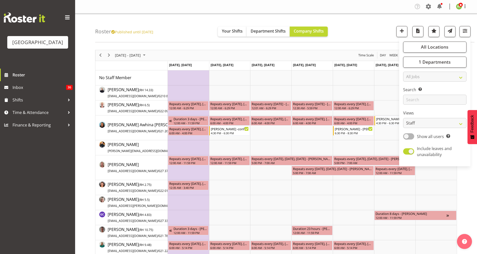
click at [385, 22] on div "Roster Published until [DATE] Your Shifts Department Shifts Company Shifts All …" at bounding box center [285, 28] width 380 height 29
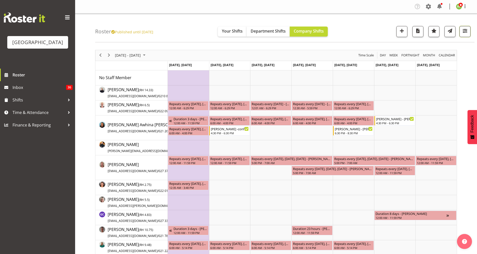
click at [469, 34] on button "button" at bounding box center [465, 31] width 11 height 11
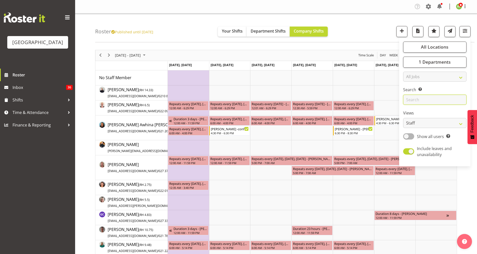
click at [414, 98] on input "text" at bounding box center [435, 100] width 63 height 10
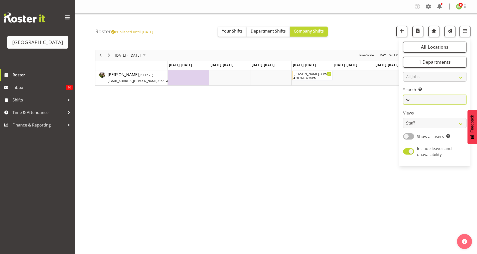
type input "val"
drag, startPoint x: 362, startPoint y: 101, endPoint x: 359, endPoint y: 104, distance: 3.8
click at [362, 101] on div "Oct 27 - Nov 02, 2025 Today Day Week Fortnight Month calendar Month Agenda Time…" at bounding box center [286, 146] width 382 height 201
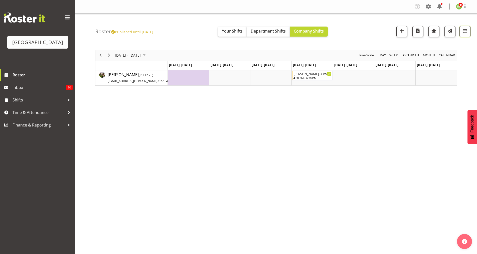
drag, startPoint x: 463, startPoint y: 31, endPoint x: 458, endPoint y: 41, distance: 11.6
click at [463, 30] on span "button" at bounding box center [465, 31] width 7 height 7
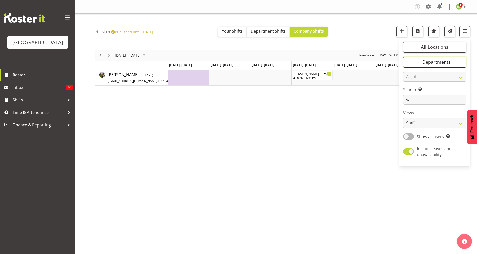
click at [430, 65] on span "1 Departments" at bounding box center [435, 62] width 32 height 6
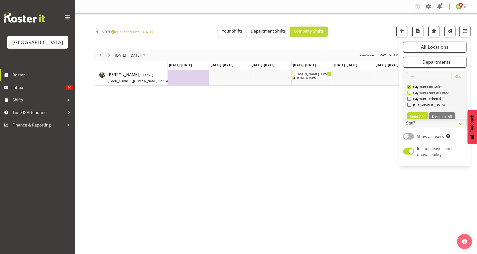
click at [410, 93] on span at bounding box center [410, 93] width 4 height 4
click at [410, 93] on input "Baycourt Front of House" at bounding box center [409, 92] width 3 height 3
checkbox input "true"
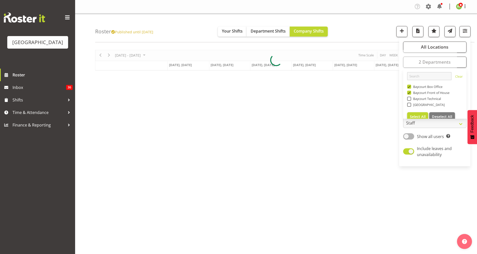
click at [382, 35] on div "Roster Published until Oct 26, 2025 Your Shifts Department Shifts Company Shift…" at bounding box center [285, 28] width 380 height 29
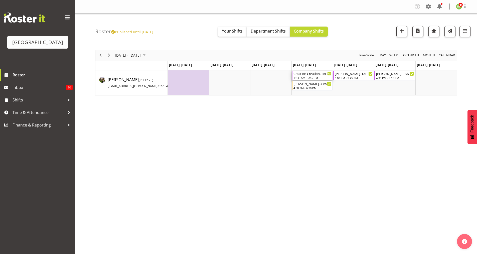
click at [309, 75] on div "Creation Creation. TAF. School Show. FOHM Shift" at bounding box center [313, 73] width 38 height 5
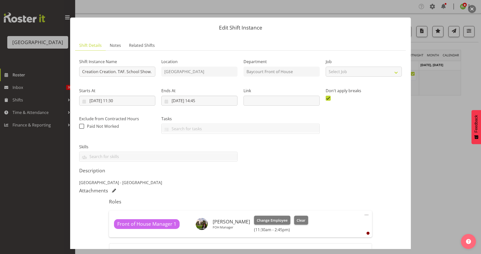
click at [471, 11] on button "button" at bounding box center [472, 9] width 8 height 8
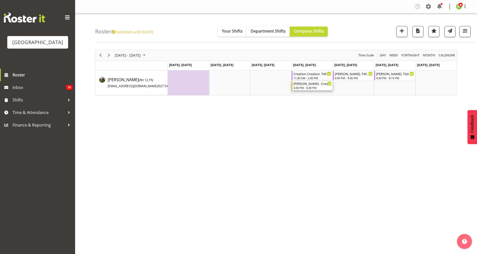
click at [307, 85] on div "Valerie - Creation Creation" at bounding box center [313, 83] width 38 height 5
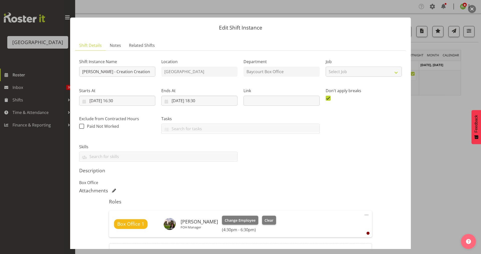
click at [473, 10] on button "button" at bounding box center [472, 9] width 8 height 8
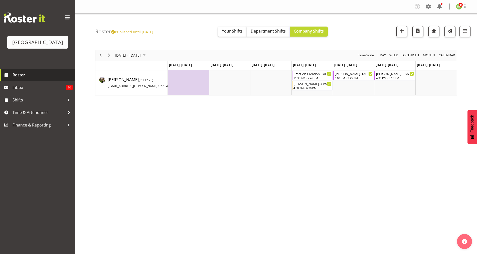
click at [16, 79] on span "Roster" at bounding box center [43, 75] width 60 height 8
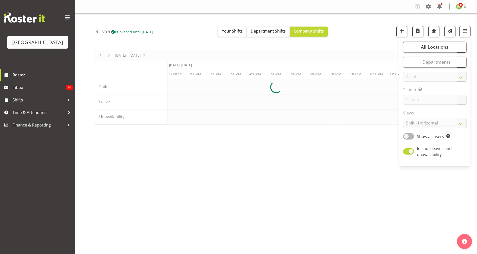
select select "shiftH"
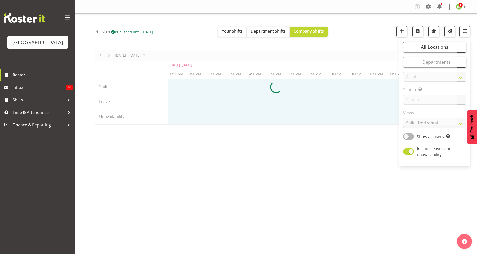
click at [381, 26] on div "Roster Published until [DATE] Your Shifts Department Shifts Company Shifts All …" at bounding box center [285, 28] width 380 height 29
